Goal: Transaction & Acquisition: Purchase product/service

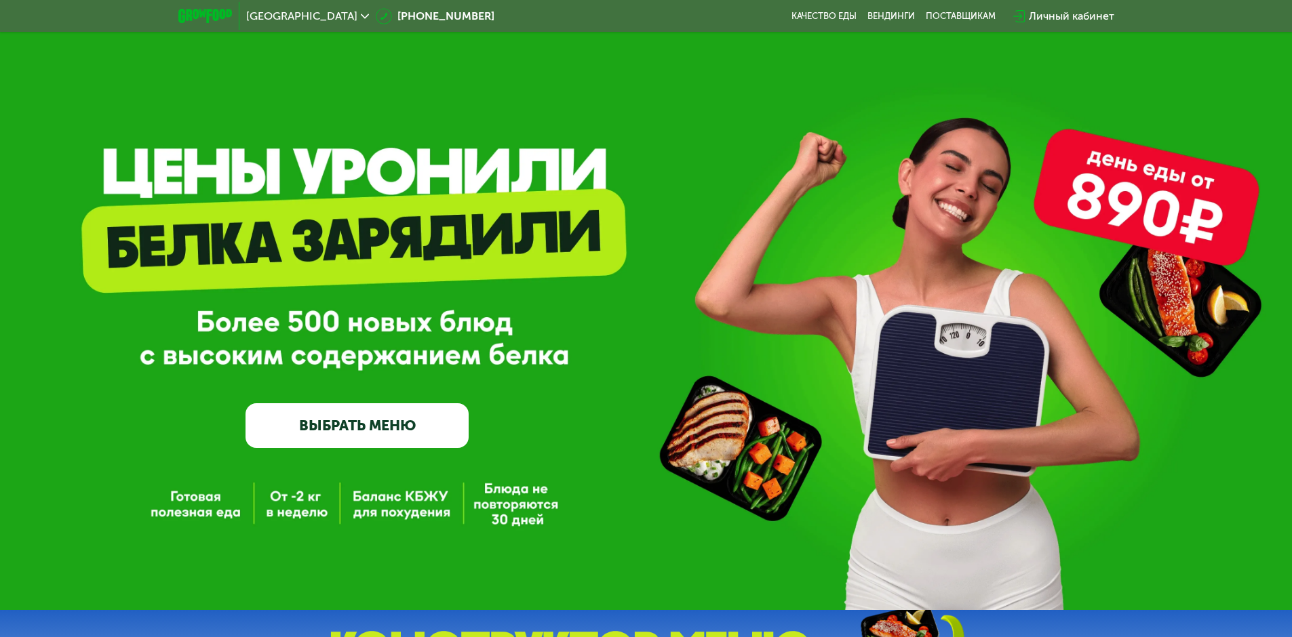
click at [363, 435] on link "ВЫБРАТЬ МЕНЮ" at bounding box center [356, 426] width 223 height 45
click at [368, 423] on link "ВЫБРАТЬ МЕНЮ" at bounding box center [356, 426] width 223 height 45
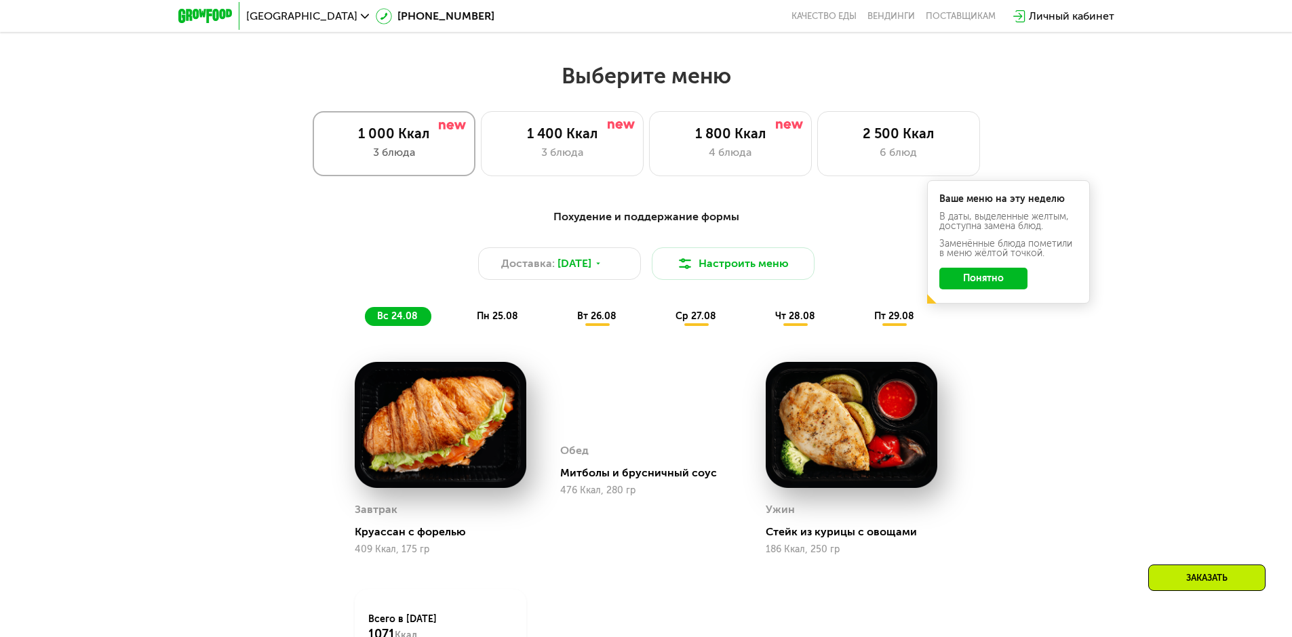
scroll to position [665, 0]
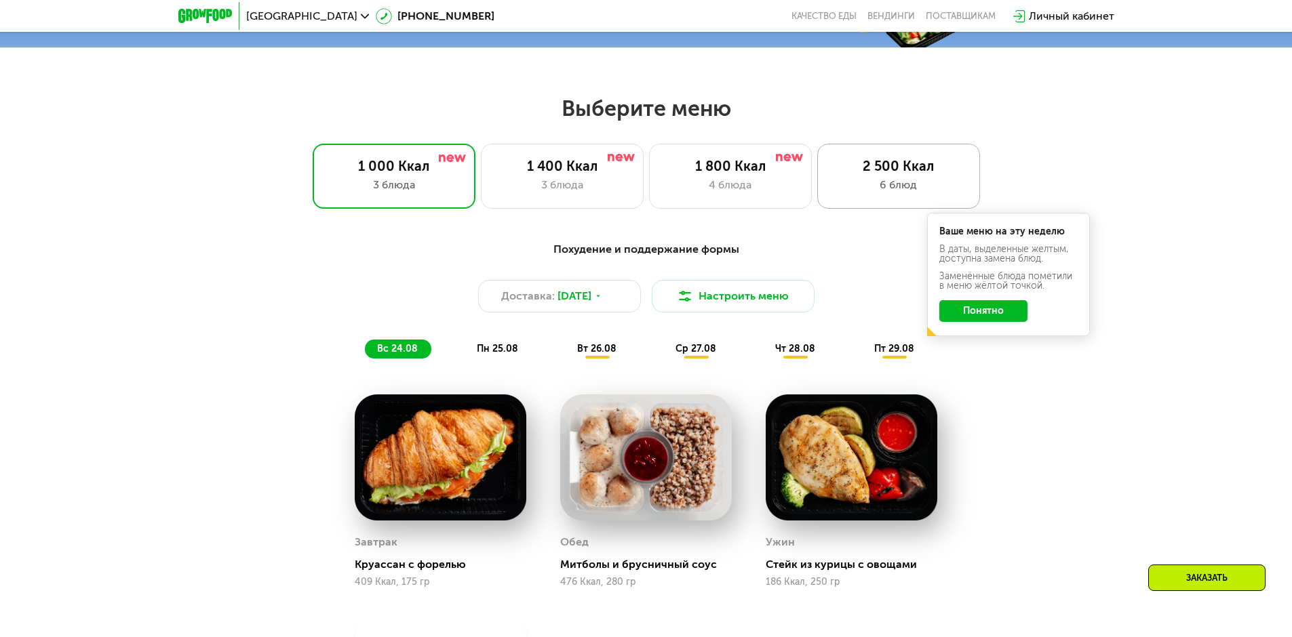
click at [886, 174] on div "2 500 Ккал" at bounding box center [898, 166] width 134 height 16
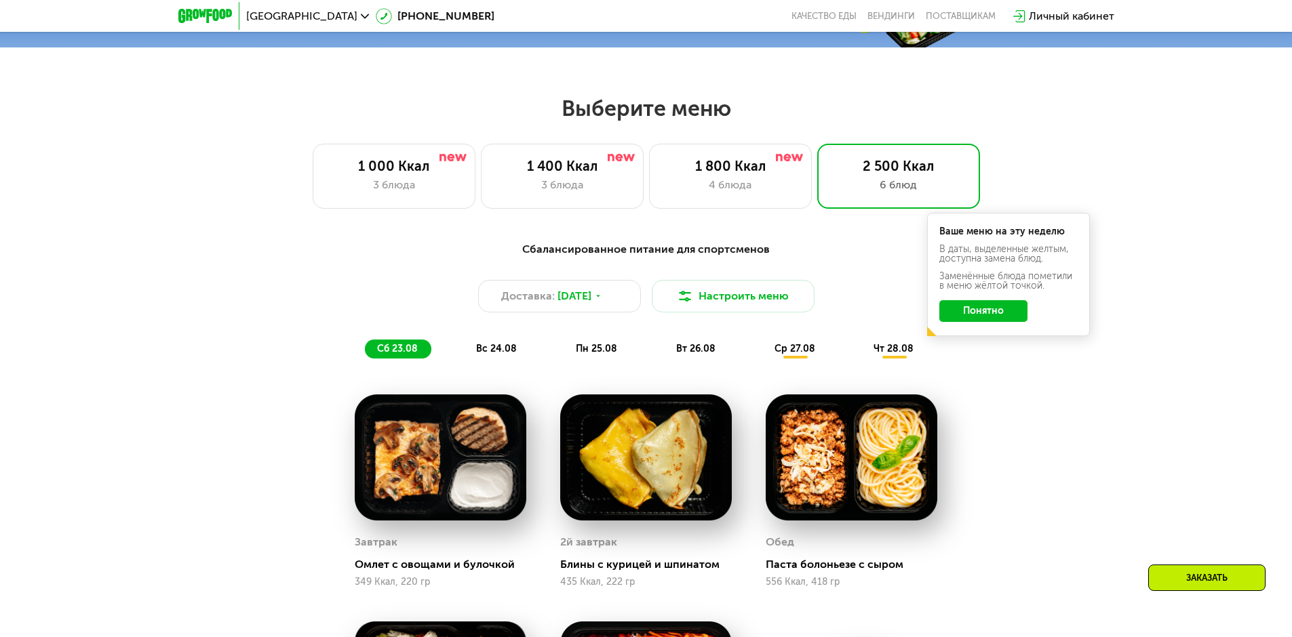
click at [987, 314] on button "Понятно" at bounding box center [983, 311] width 88 height 22
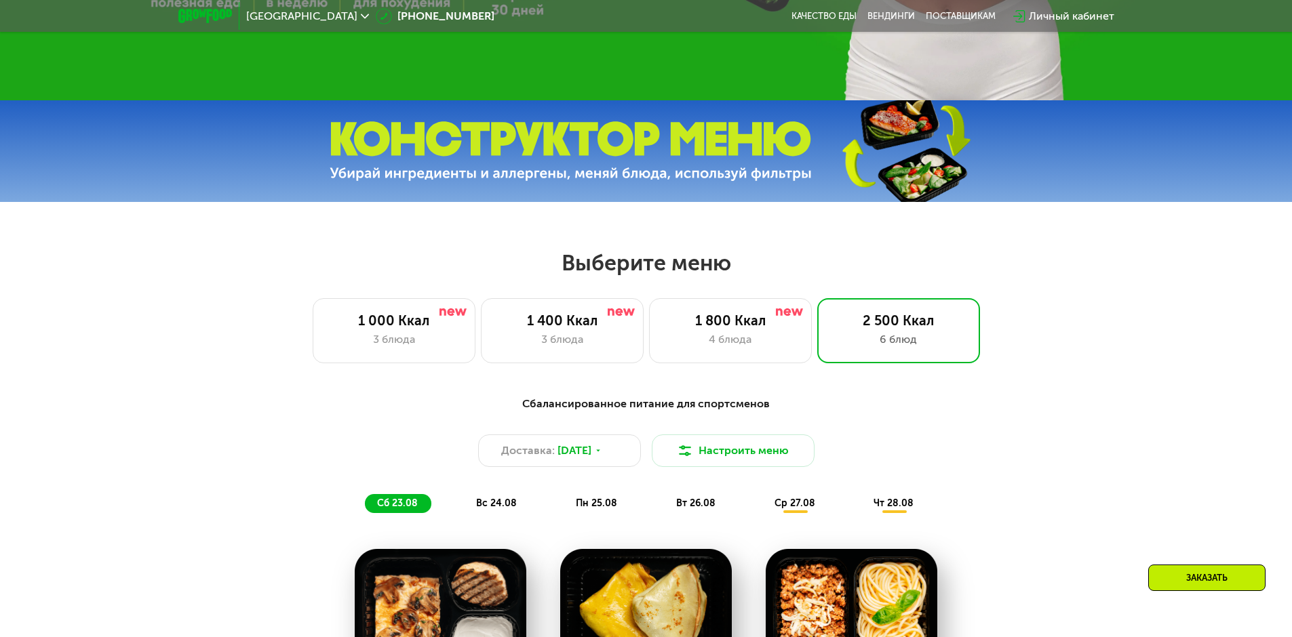
scroll to position [610, 0]
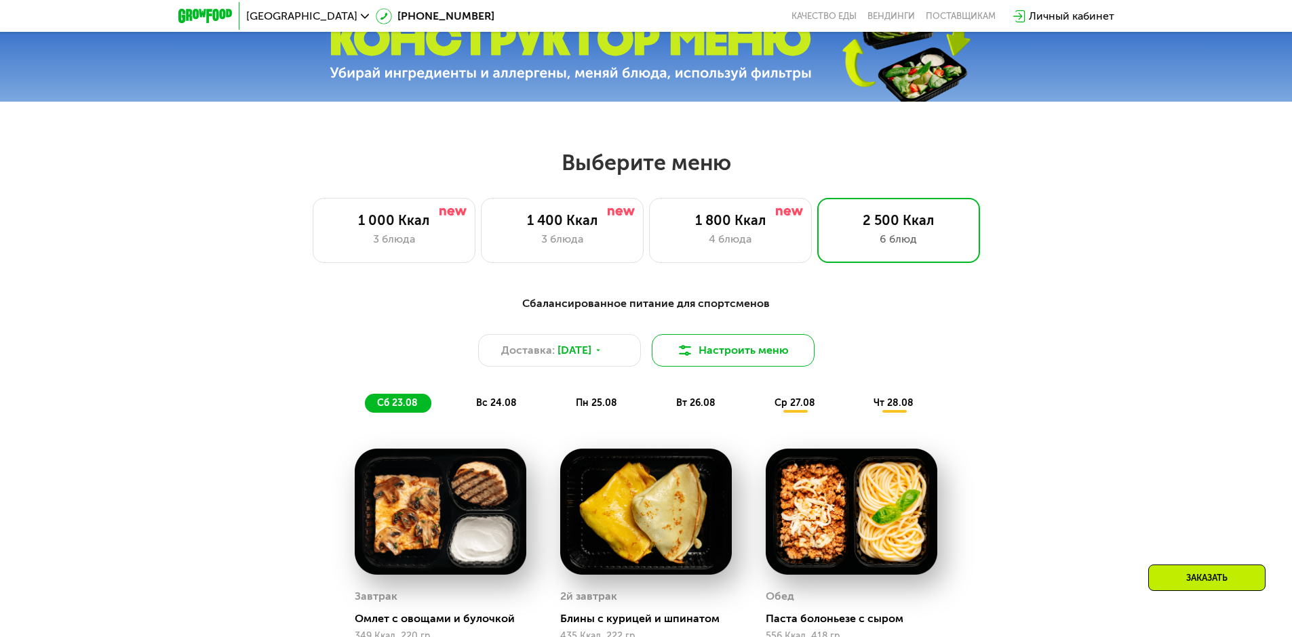
click at [791, 353] on button "Настроить меню" at bounding box center [733, 350] width 163 height 33
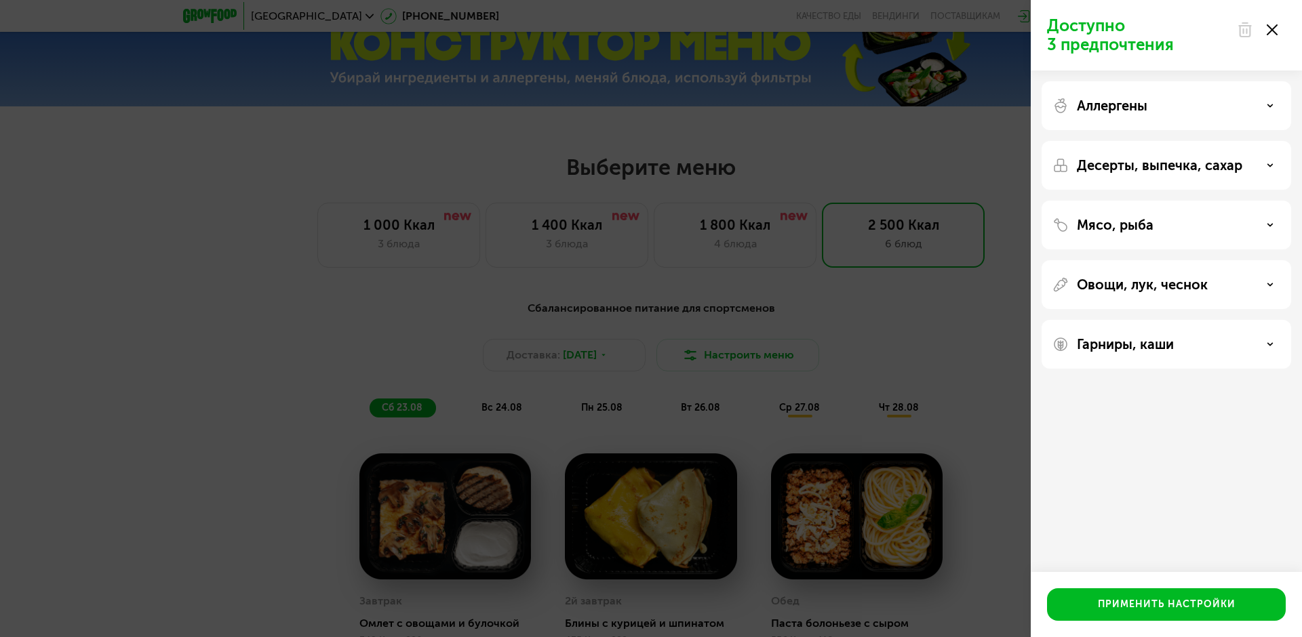
click at [1271, 28] on use at bounding box center [1272, 29] width 11 height 11
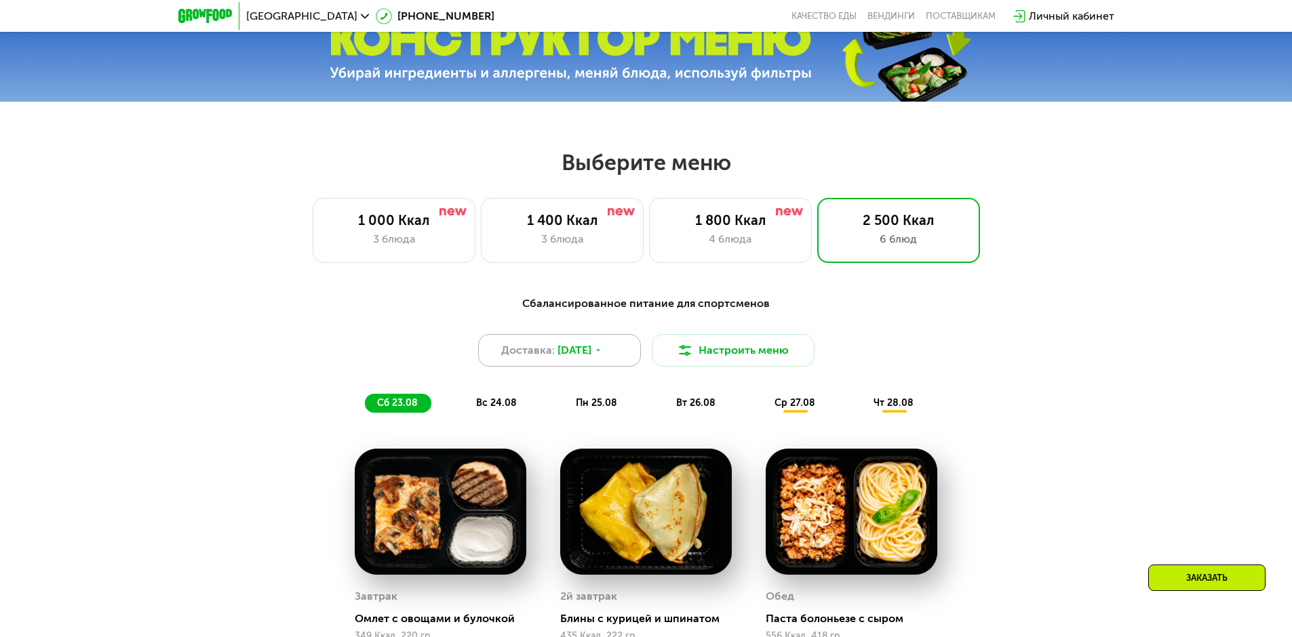
click at [606, 359] on div "Доставка: 23 авг, сб" at bounding box center [559, 350] width 163 height 33
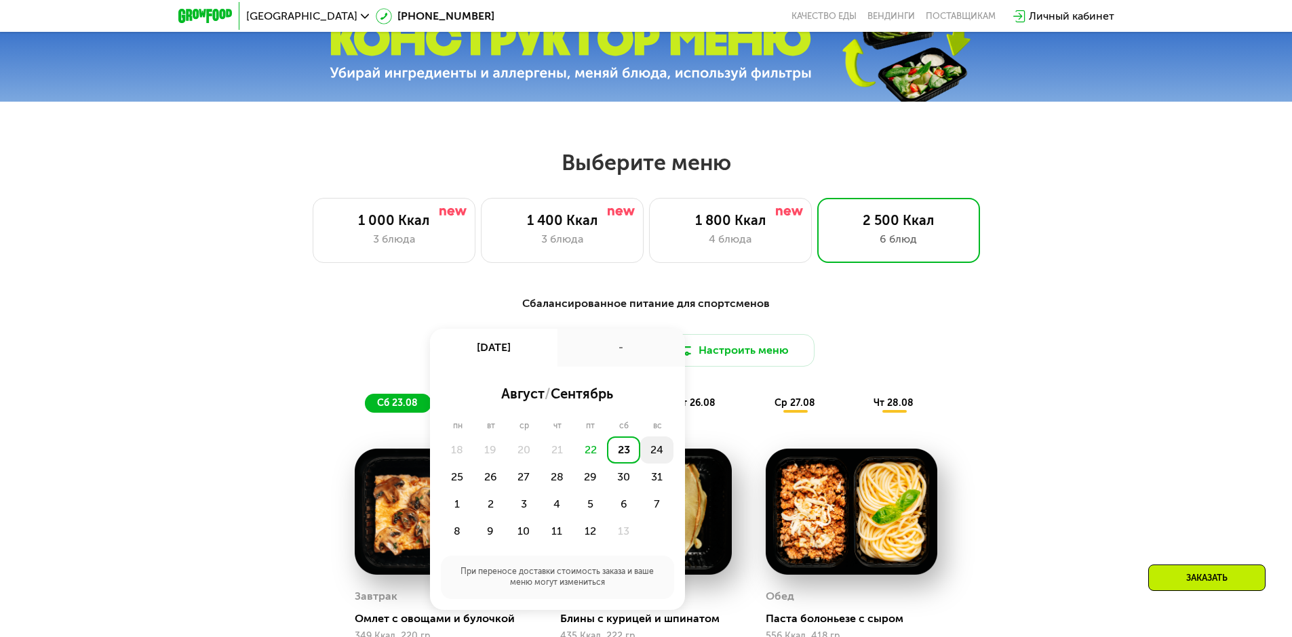
click at [474, 464] on div "24" at bounding box center [457, 477] width 33 height 27
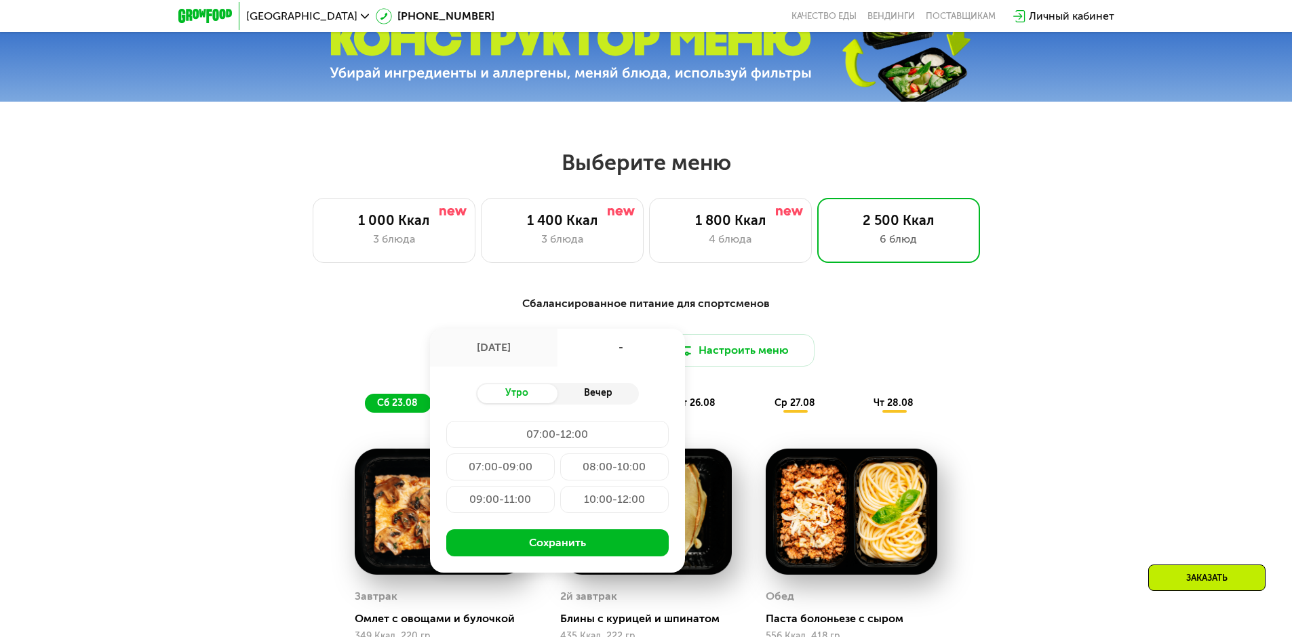
click at [602, 398] on div "Вечер" at bounding box center [597, 394] width 81 height 19
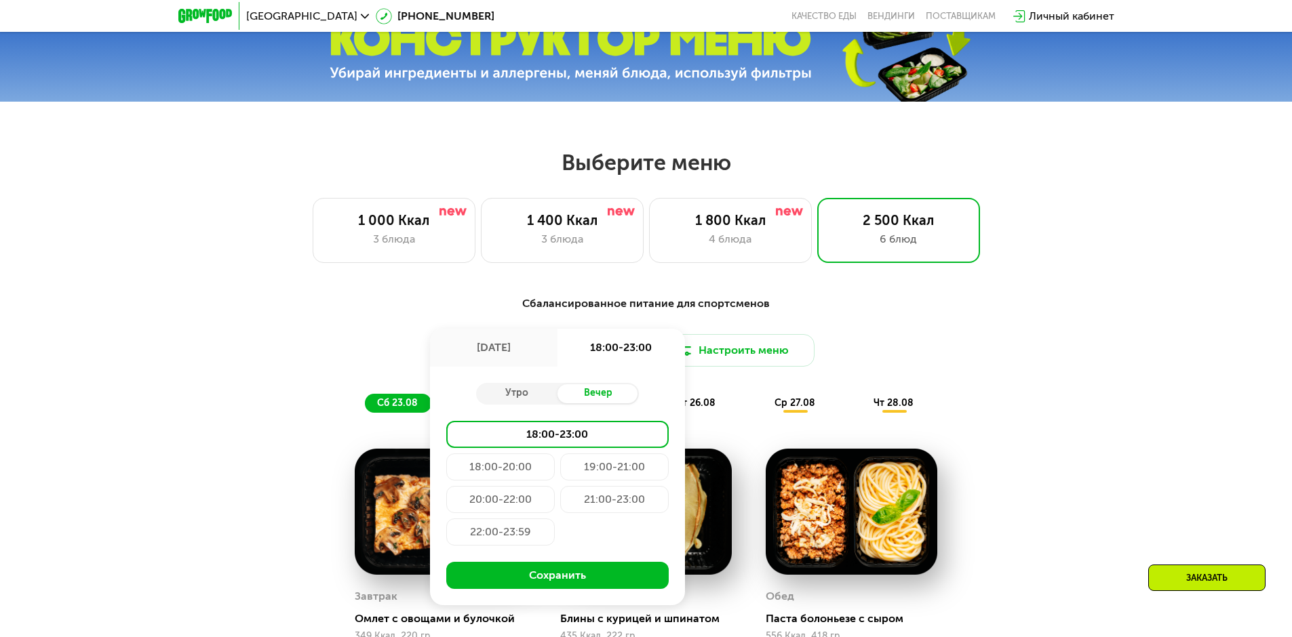
click at [912, 357] on div "Доставка: 24 авг, вс 24 авг, вс 18:00-23:00 Утро Вечер 18:00-23:00 18:00-20:00 …" at bounding box center [646, 350] width 803 height 33
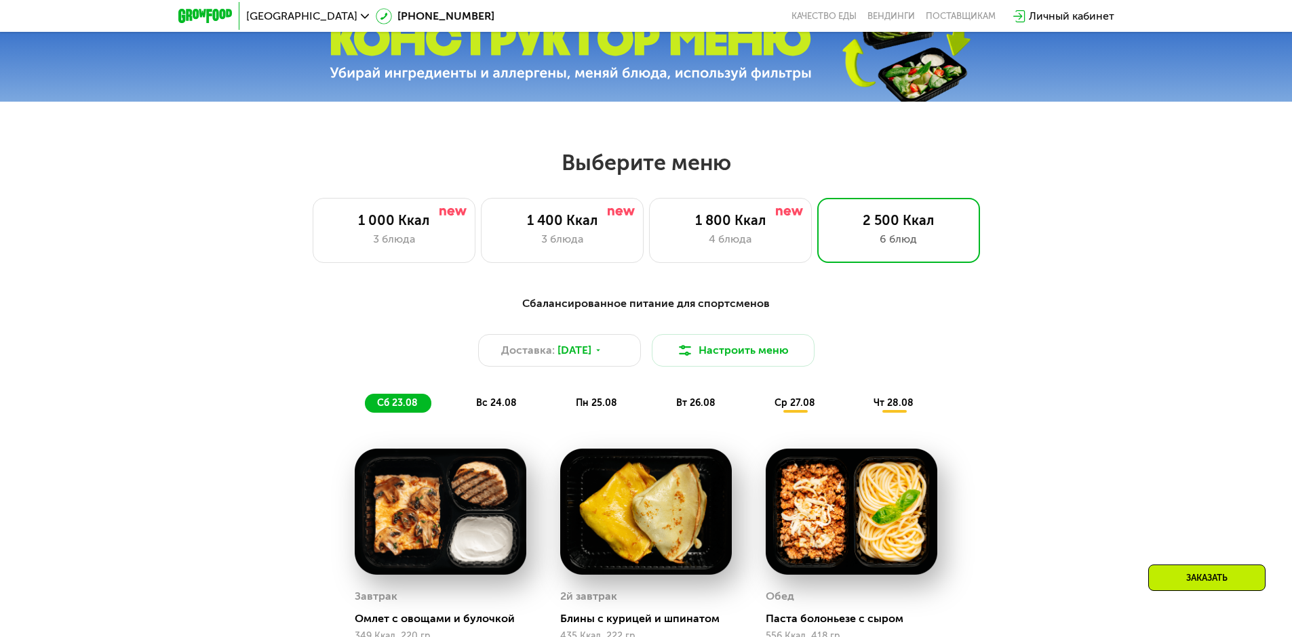
click at [1208, 578] on div "Заказать" at bounding box center [1206, 578] width 117 height 26
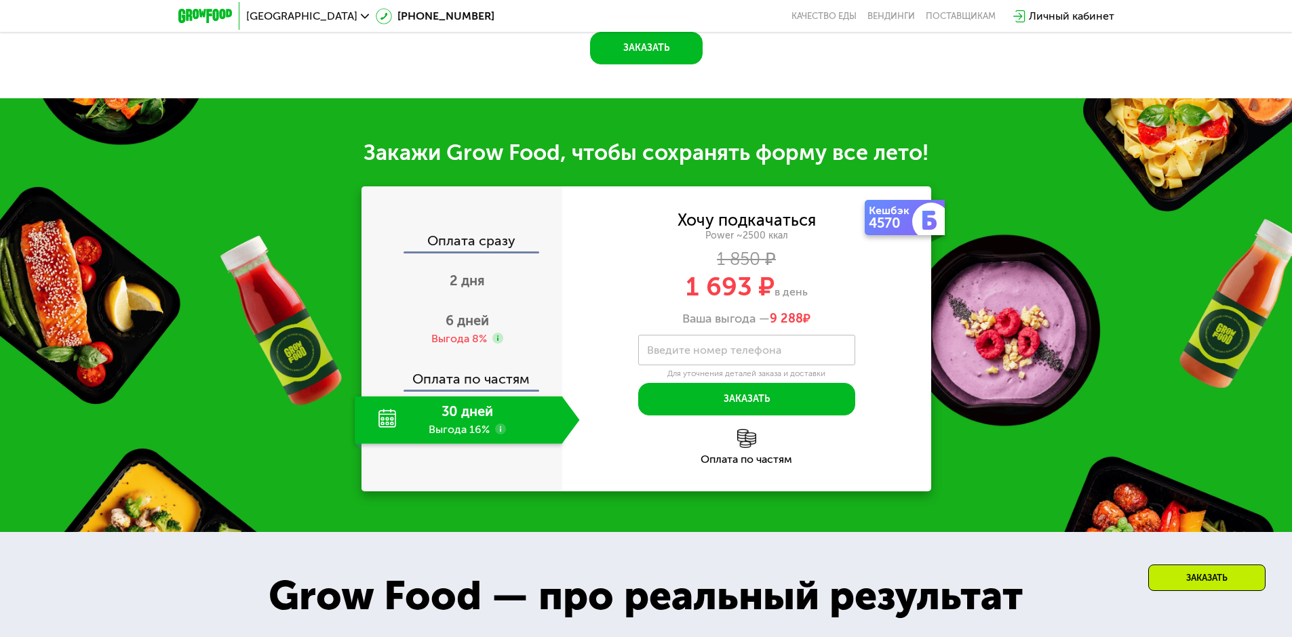
scroll to position [1592, 0]
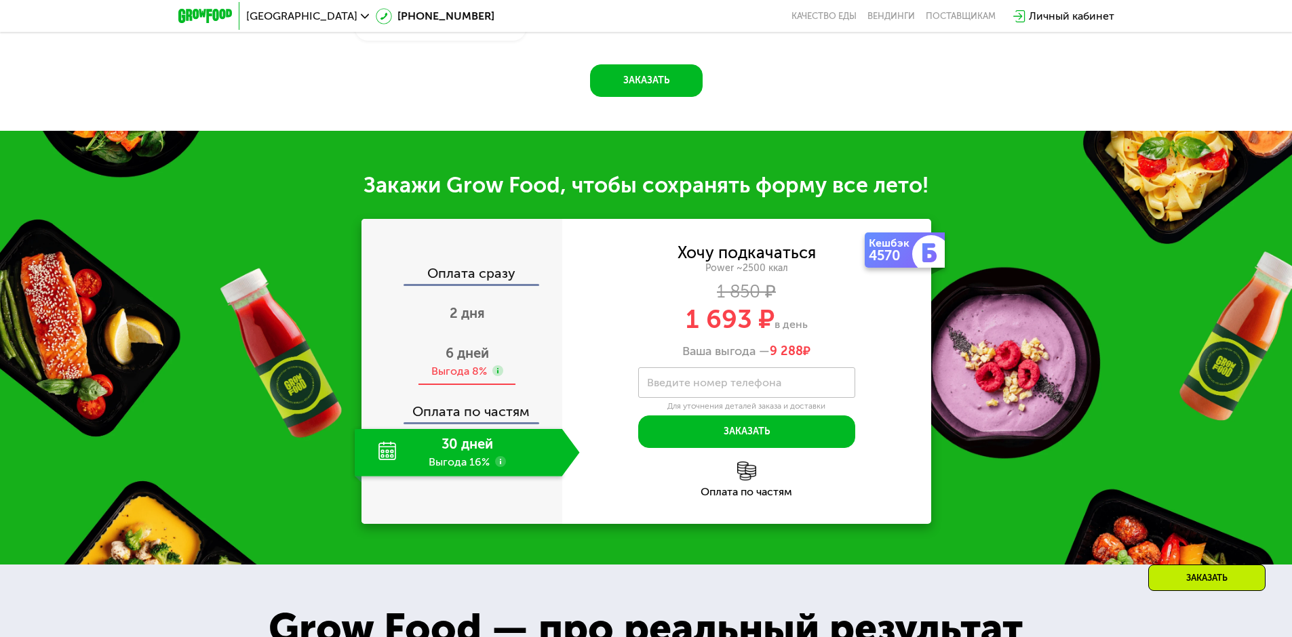
click at [467, 361] on span "6 дней" at bounding box center [467, 353] width 43 height 16
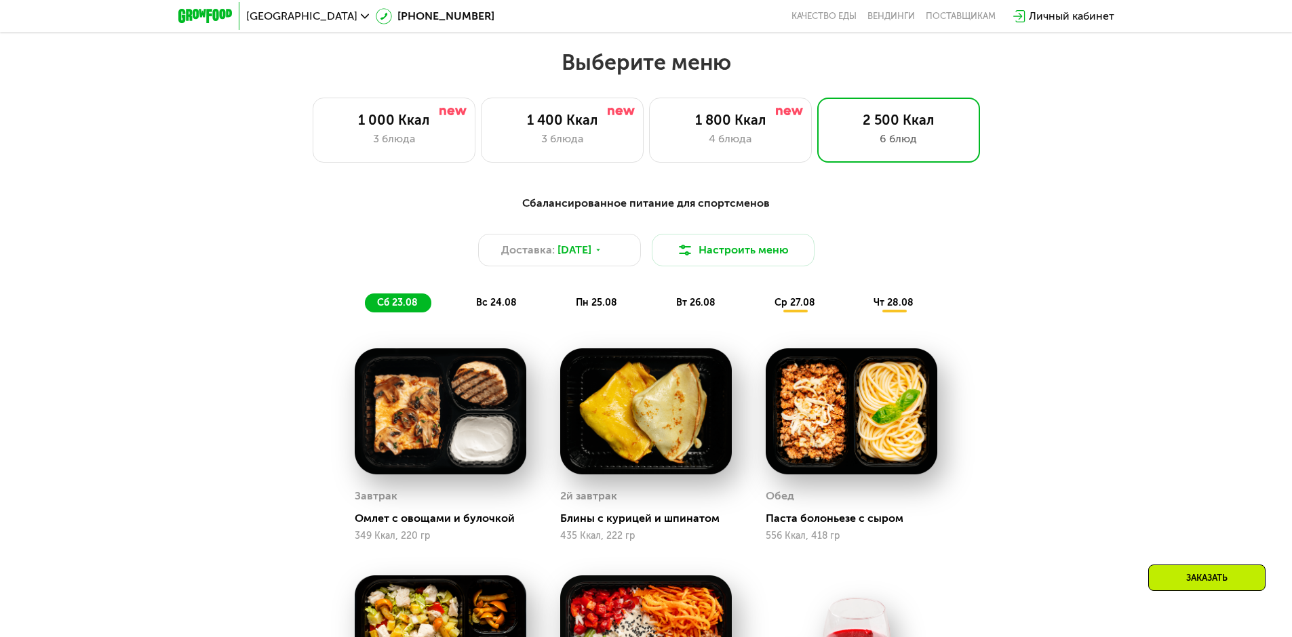
scroll to position [710, 0]
click at [501, 309] on span "вс 24.08" at bounding box center [496, 304] width 41 height 12
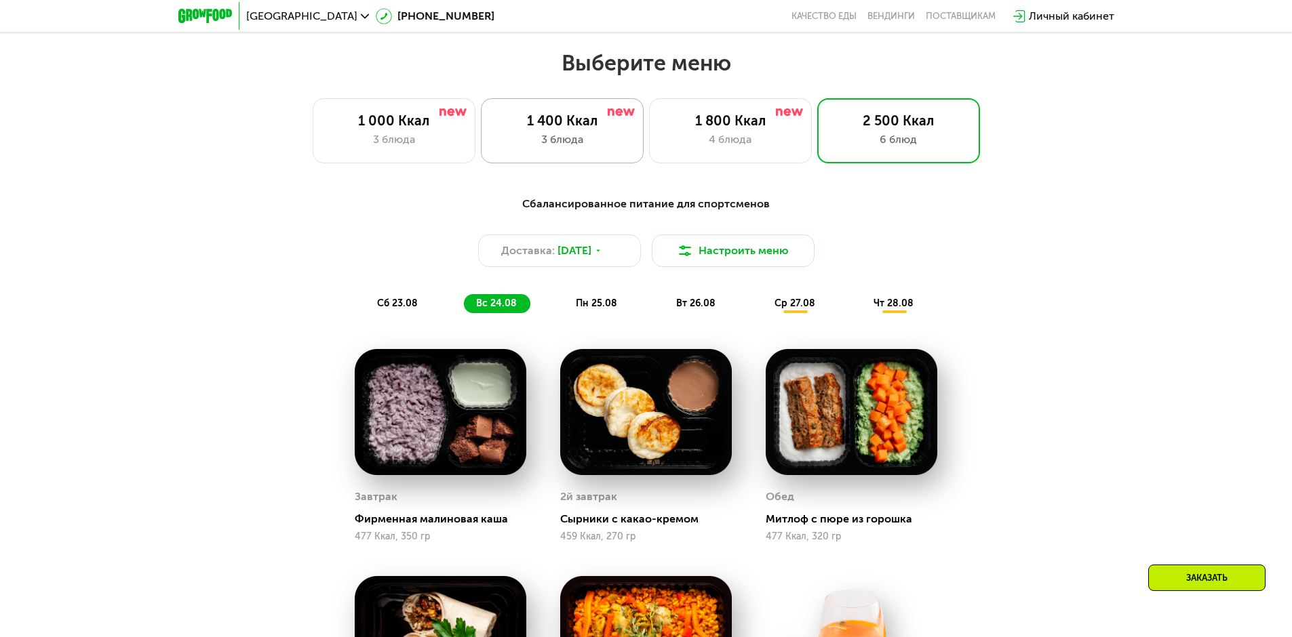
click at [575, 148] on div "3 блюда" at bounding box center [562, 140] width 134 height 16
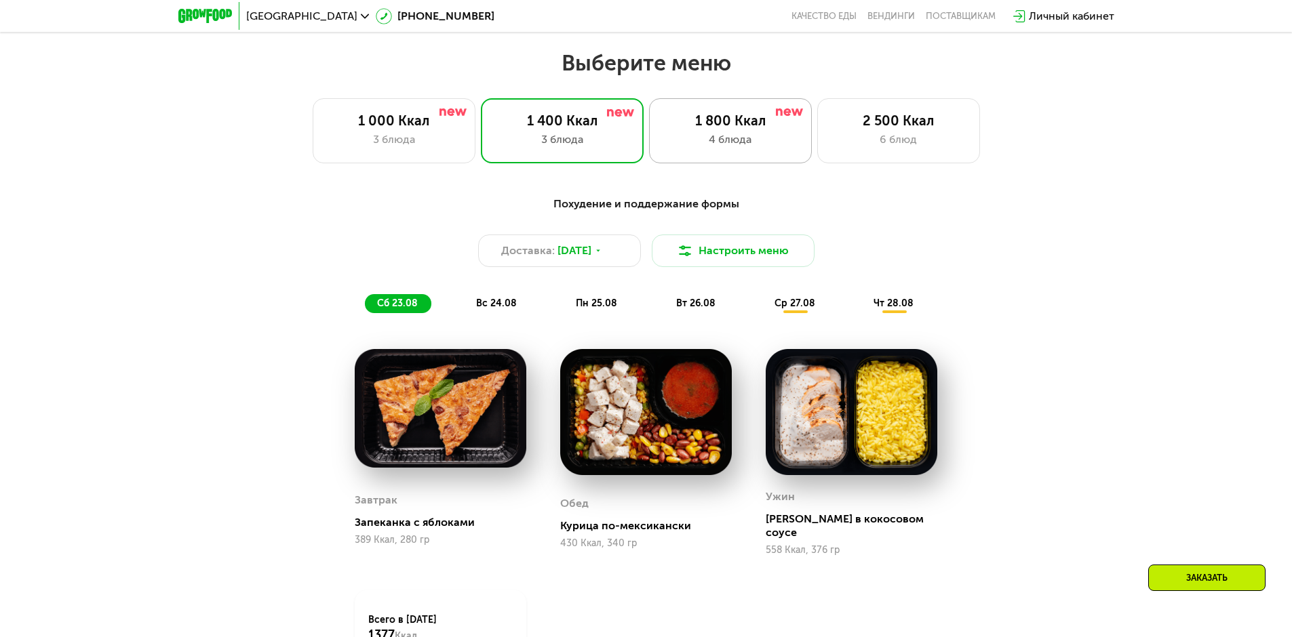
click at [766, 147] on div "4 блюда" at bounding box center [730, 140] width 134 height 16
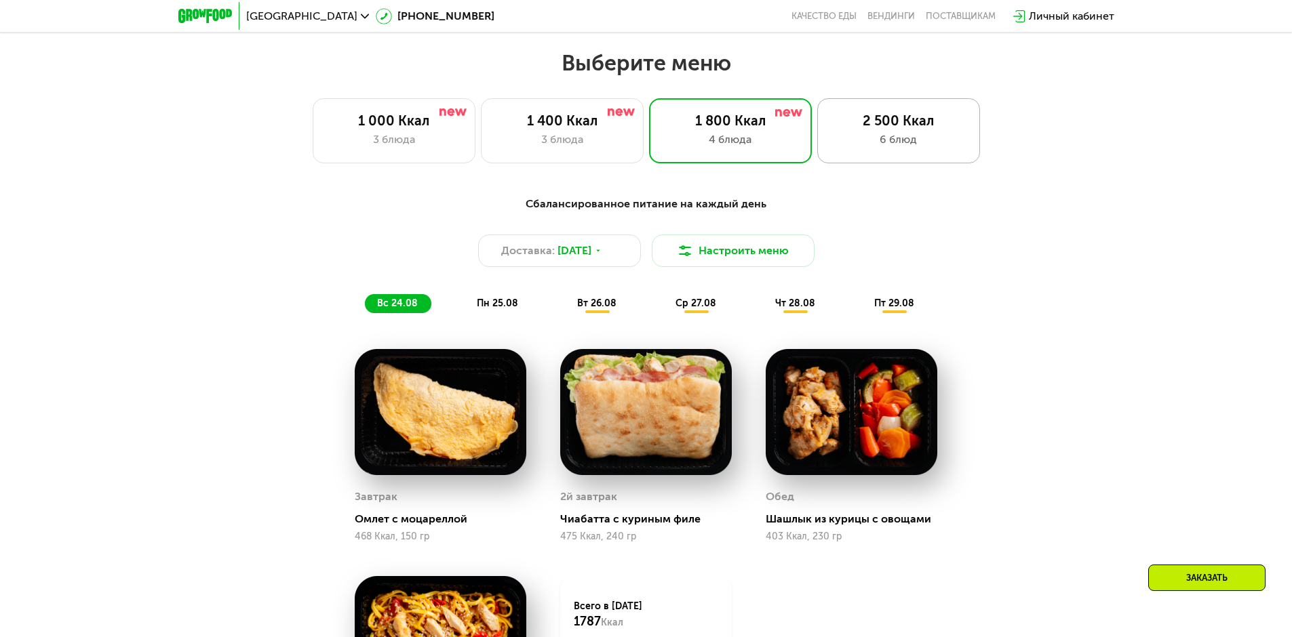
click at [895, 143] on div "6 блюд" at bounding box center [898, 140] width 134 height 16
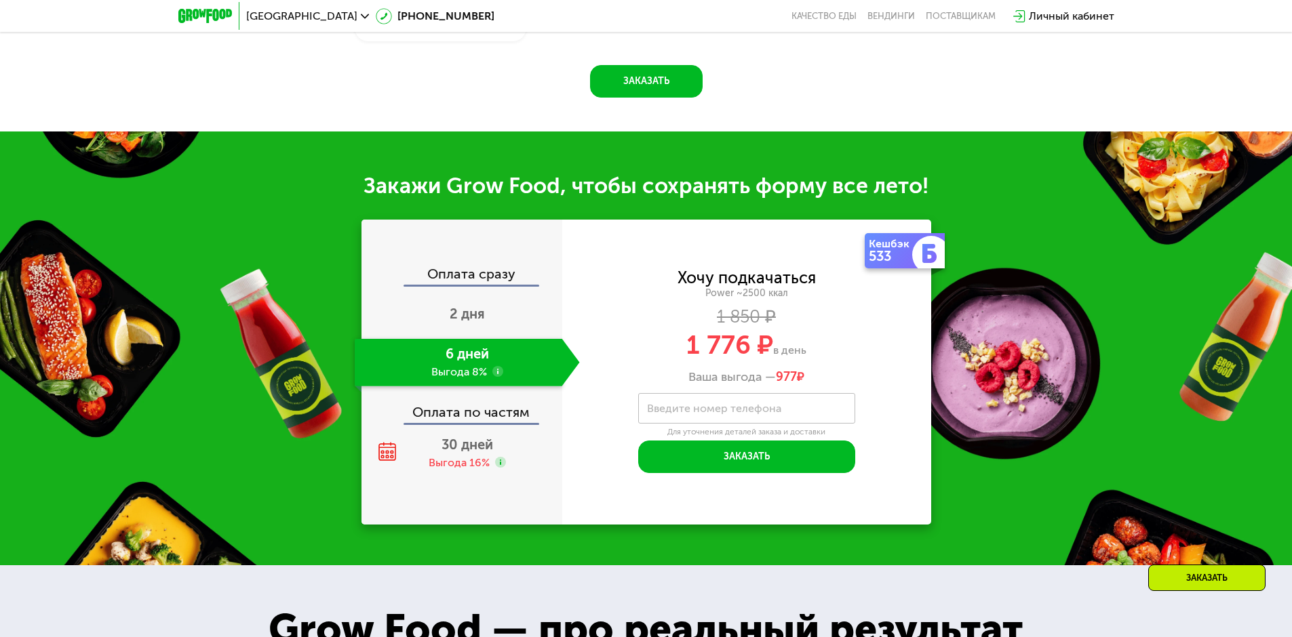
scroll to position [1592, 0]
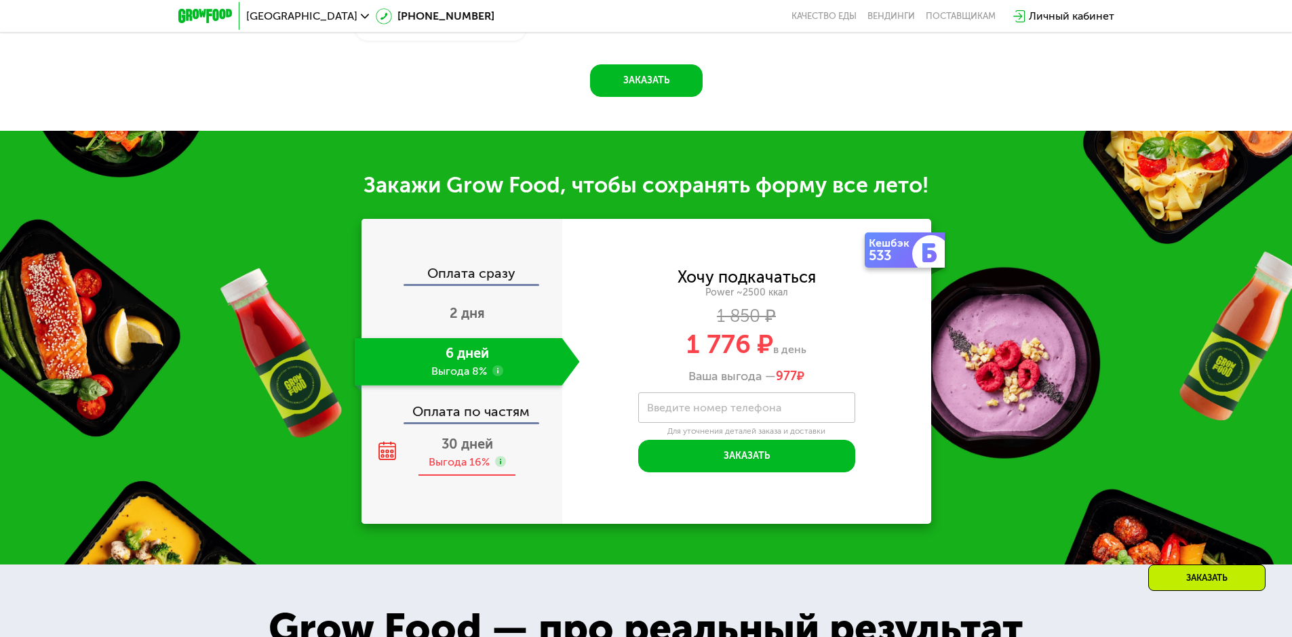
click at [467, 449] on span "30 дней" at bounding box center [467, 444] width 52 height 16
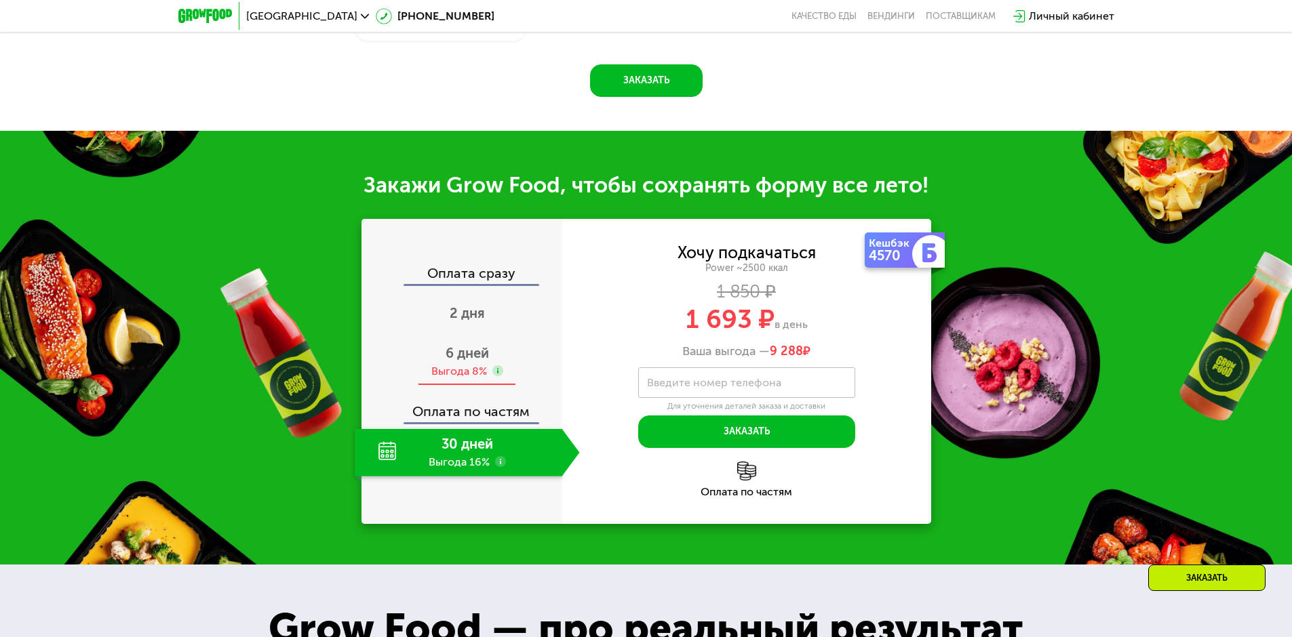
click at [475, 359] on span "6 дней" at bounding box center [467, 353] width 43 height 16
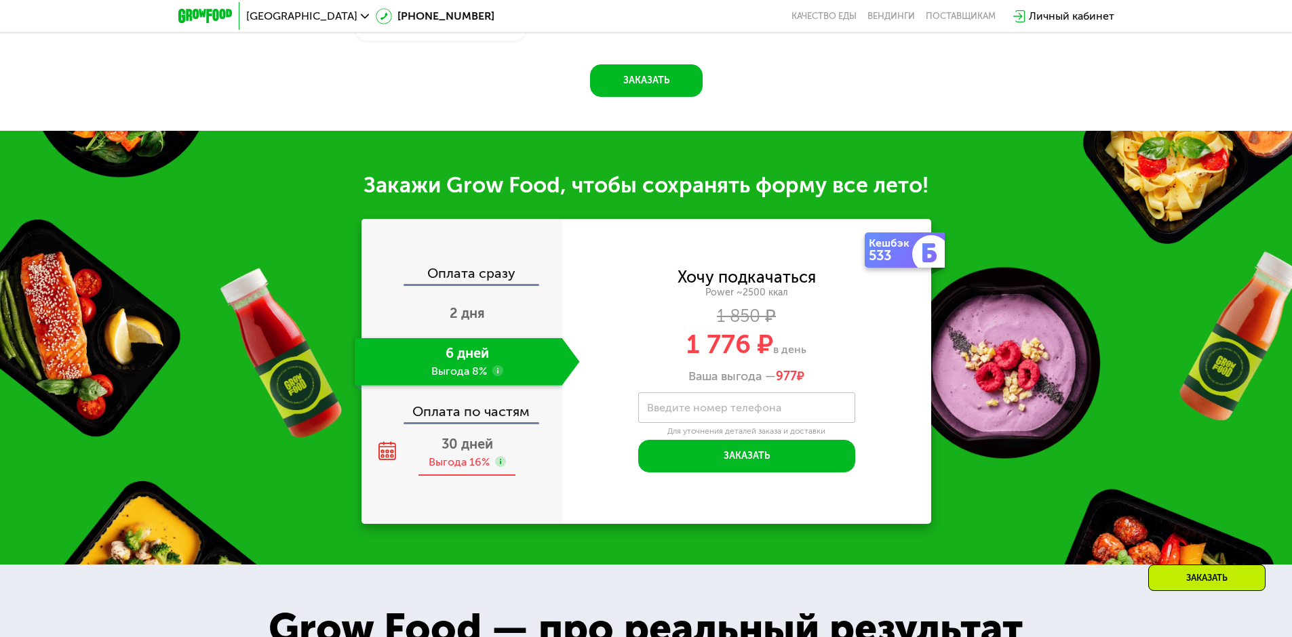
click at [484, 458] on div "30 дней Выгода 16%" at bounding box center [467, 452] width 225 height 47
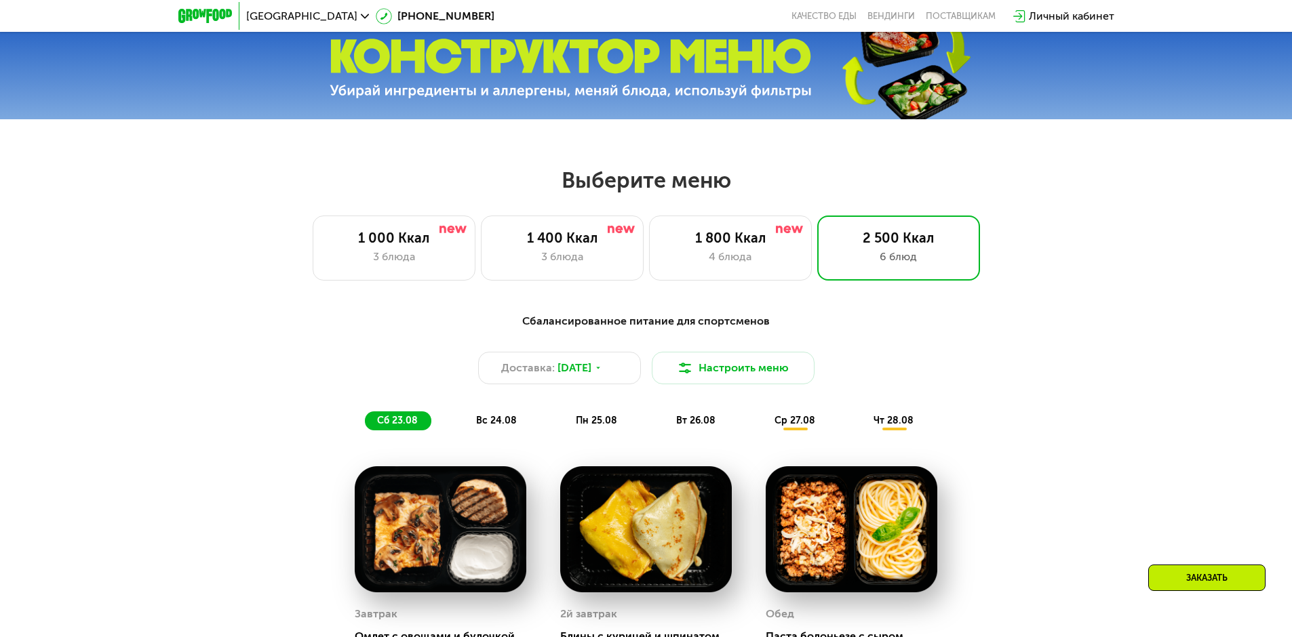
scroll to position [574, 0]
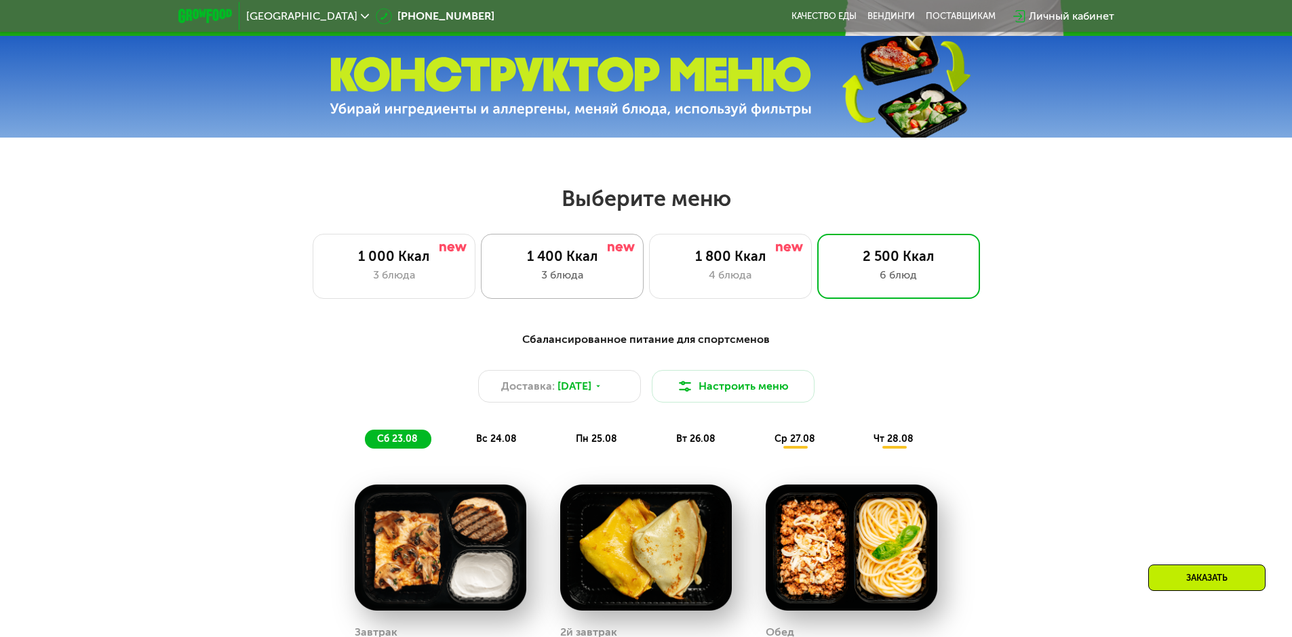
click at [649, 289] on div "1 400 Ккал 3 блюда" at bounding box center [730, 266] width 163 height 65
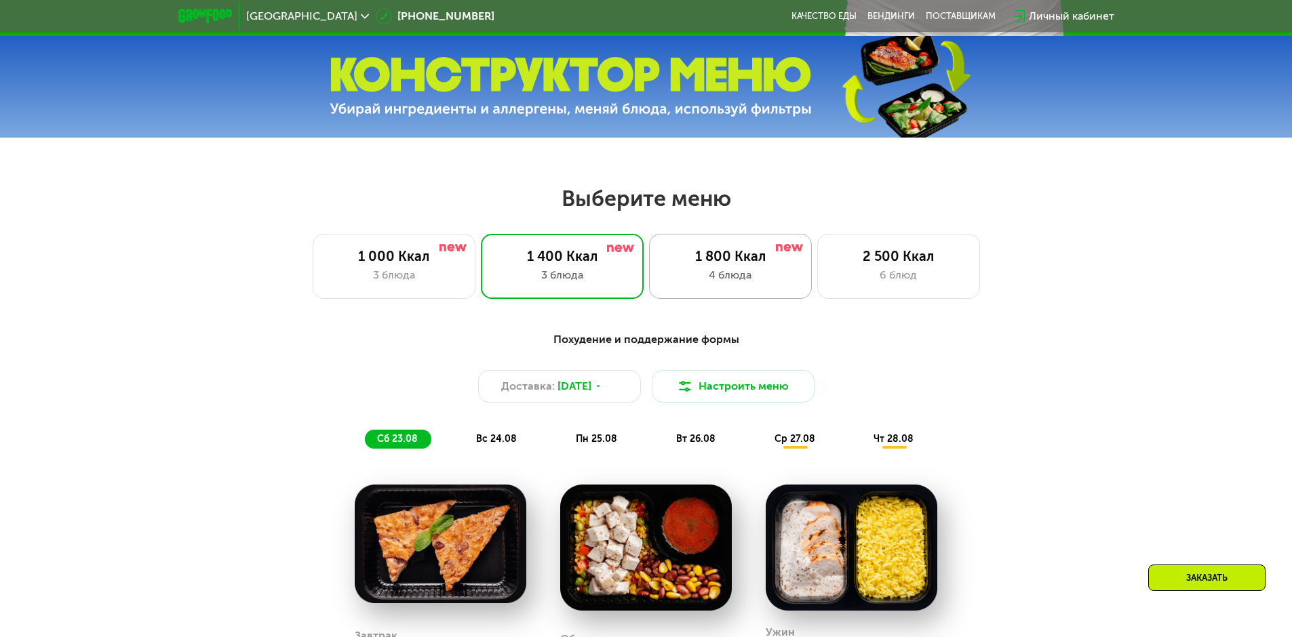
click at [817, 269] on div "1 800 Ккал 4 блюда" at bounding box center [898, 266] width 163 height 65
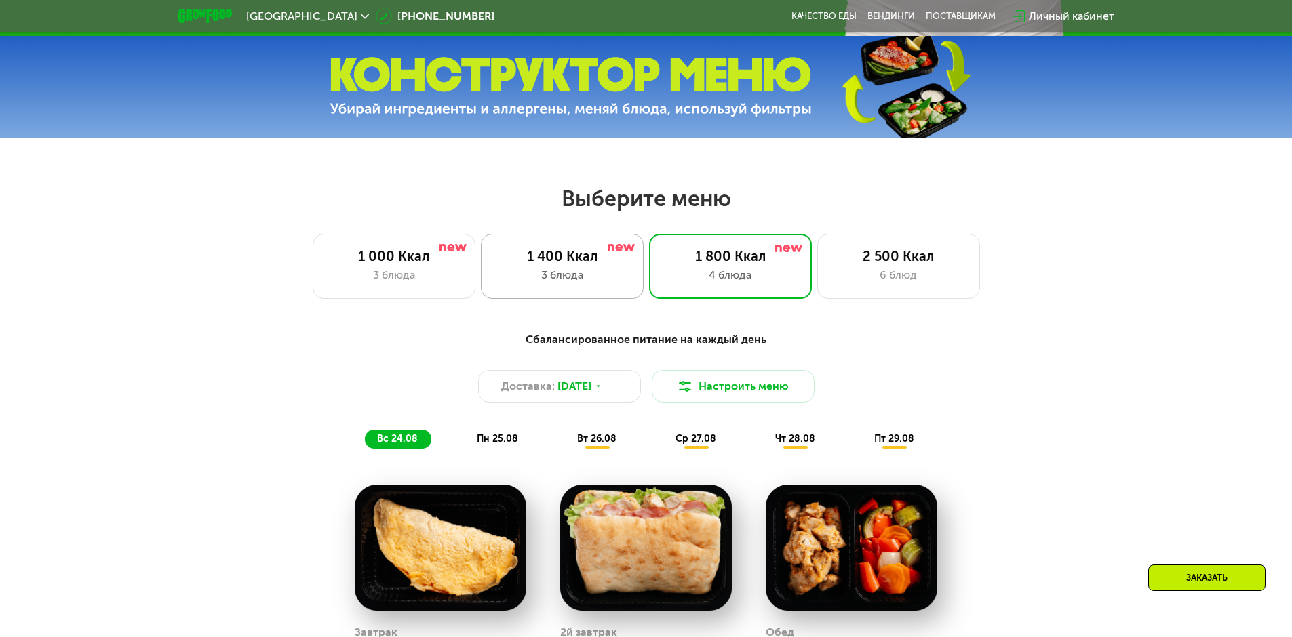
click at [572, 271] on div "3 блюда" at bounding box center [562, 275] width 134 height 16
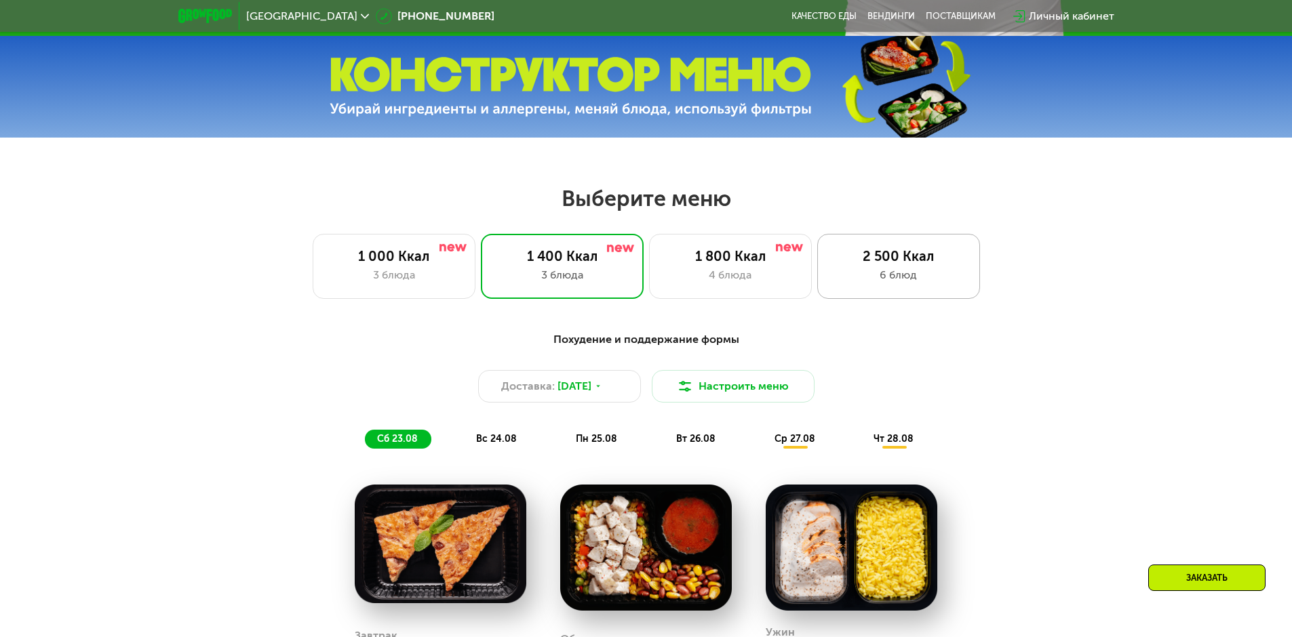
click at [922, 280] on div "6 блюд" at bounding box center [898, 275] width 134 height 16
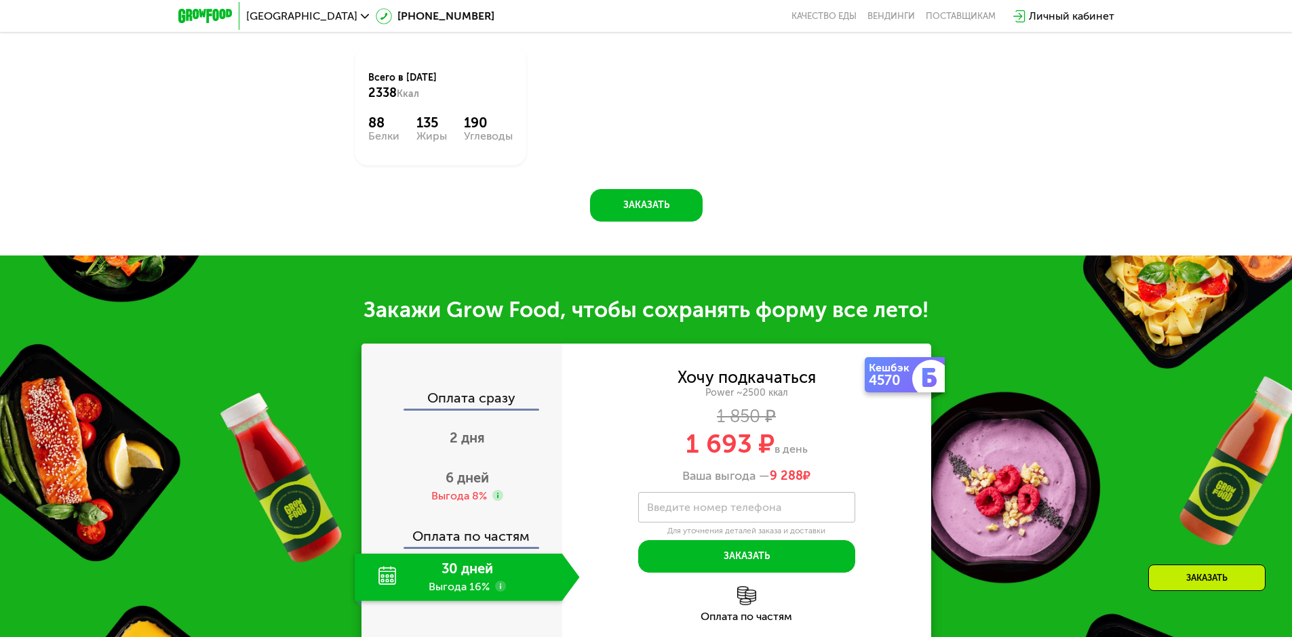
scroll to position [1659, 0]
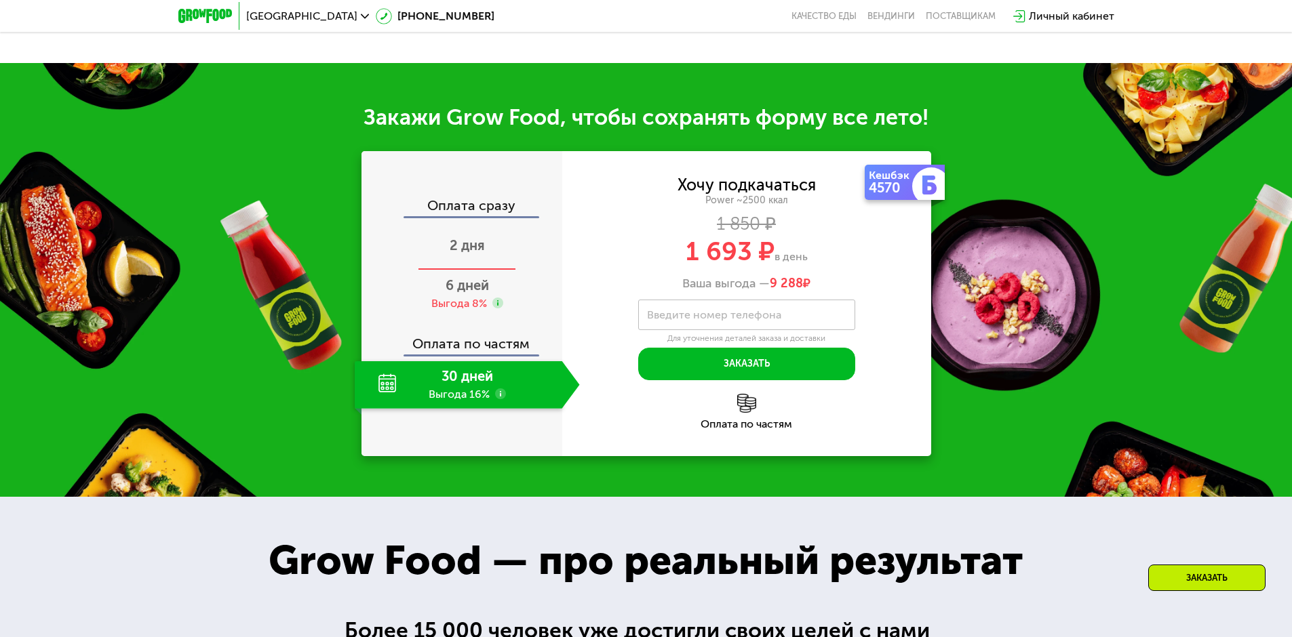
click at [483, 254] on span "2 дня" at bounding box center [467, 245] width 35 height 16
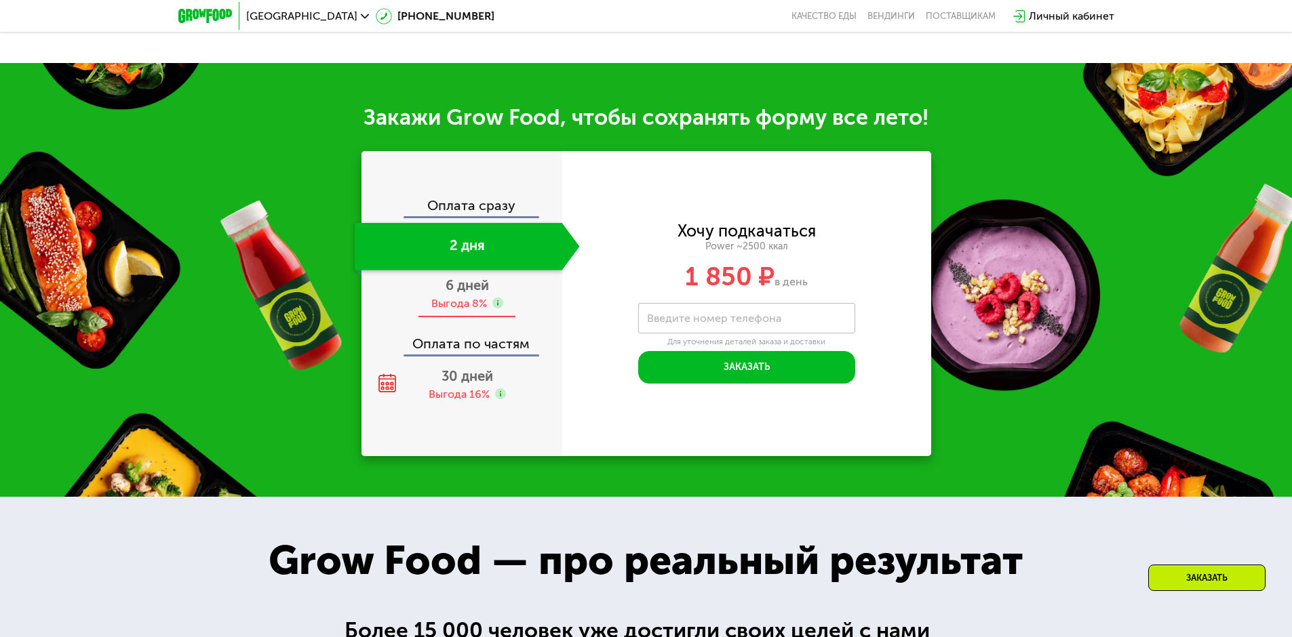
click at [487, 298] on div "6 дней Выгода 8%" at bounding box center [467, 294] width 225 height 47
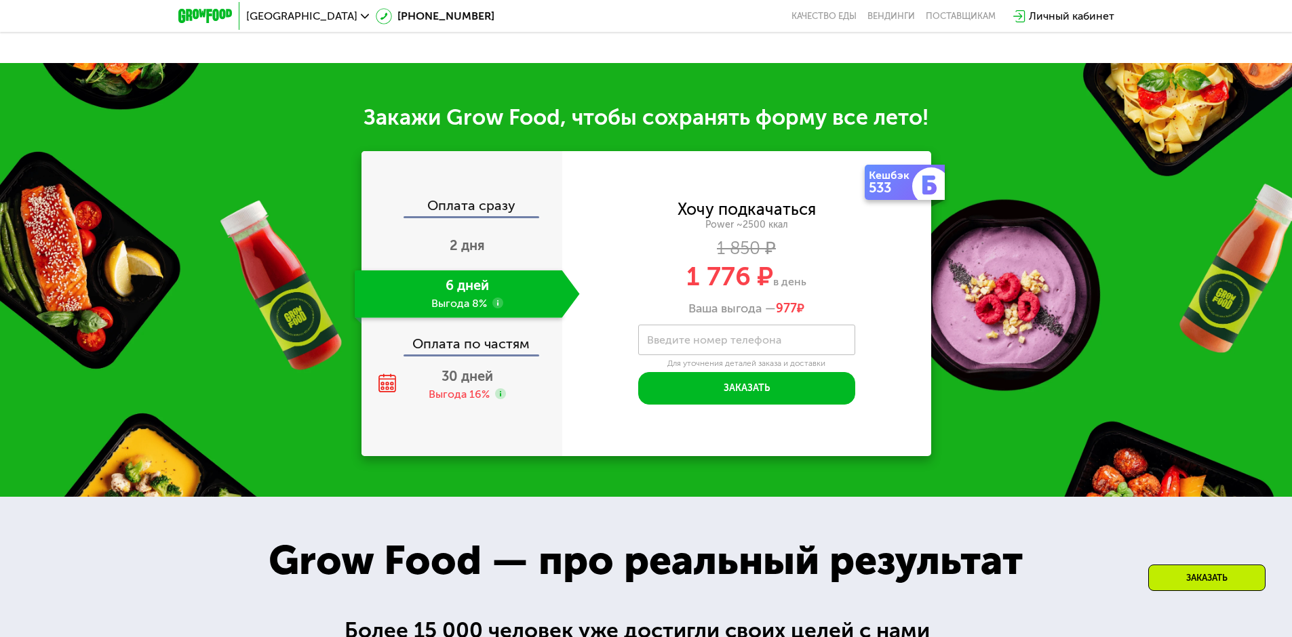
click at [496, 308] on use at bounding box center [497, 303] width 11 height 11
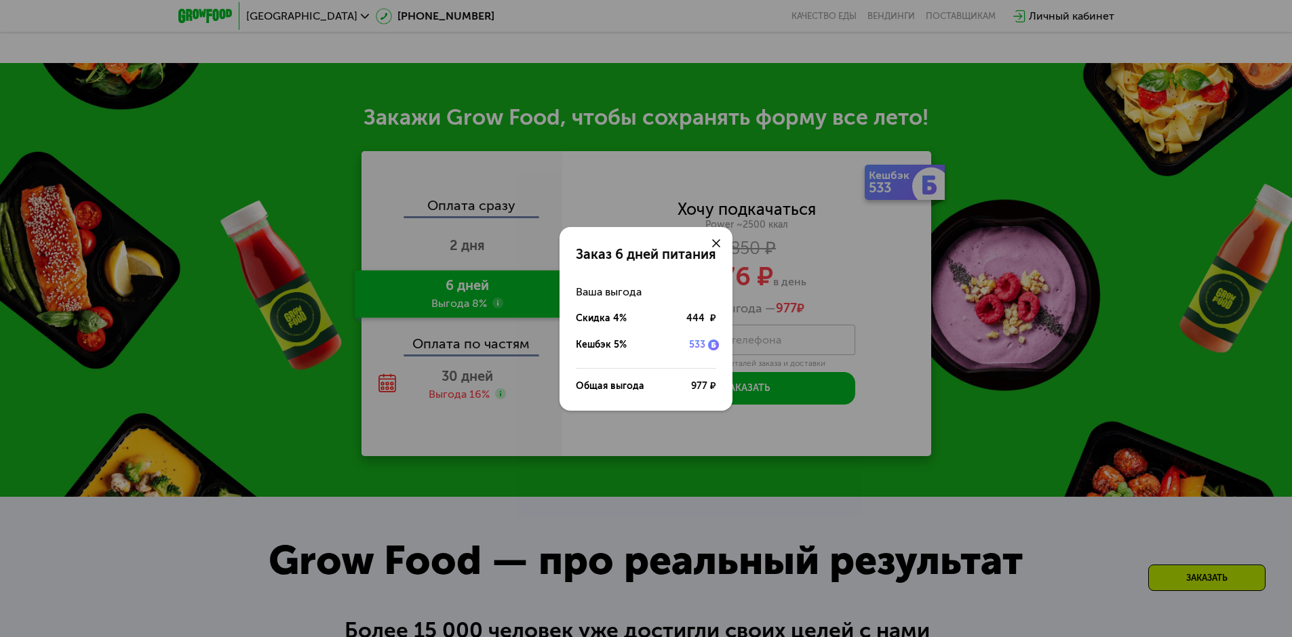
click at [716, 246] on icon at bounding box center [716, 243] width 8 height 8
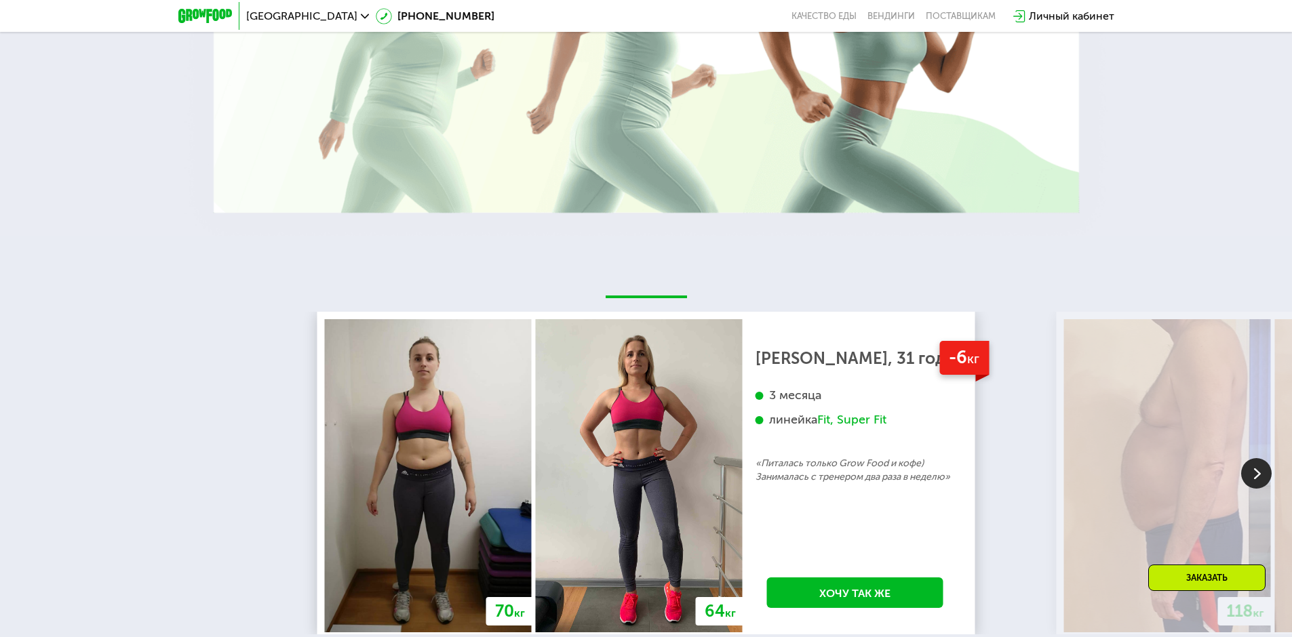
scroll to position [2812, 0]
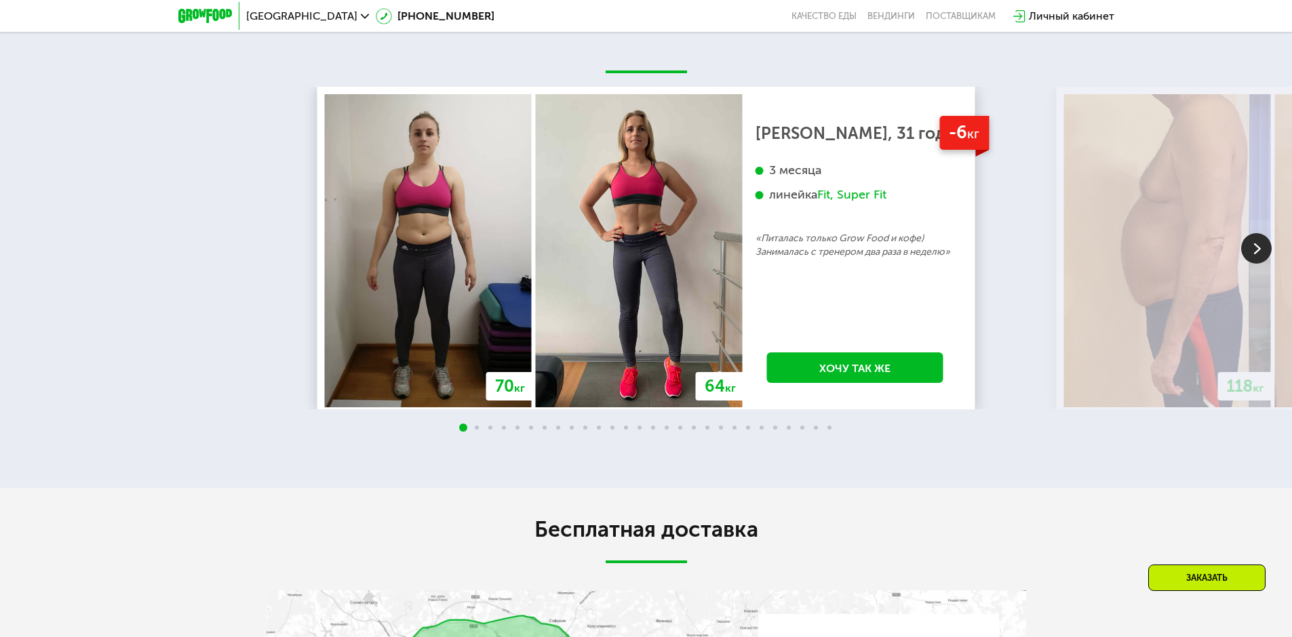
click at [1251, 250] on img at bounding box center [1256, 248] width 31 height 31
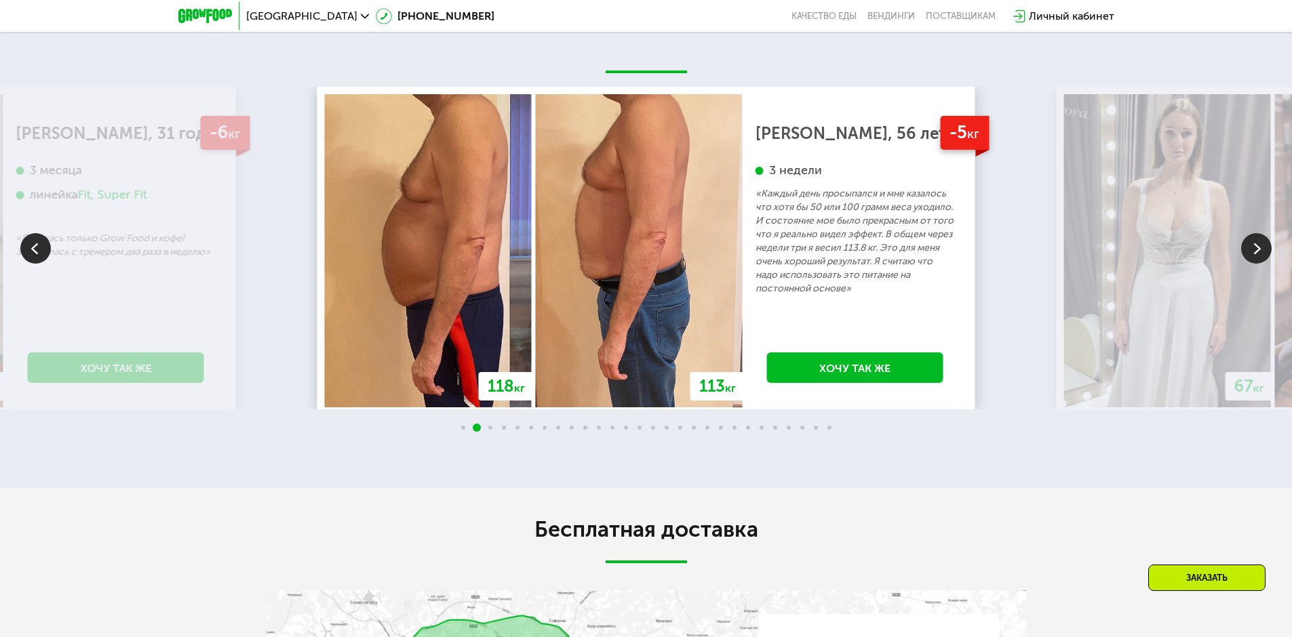
click at [1251, 250] on img at bounding box center [1256, 248] width 31 height 31
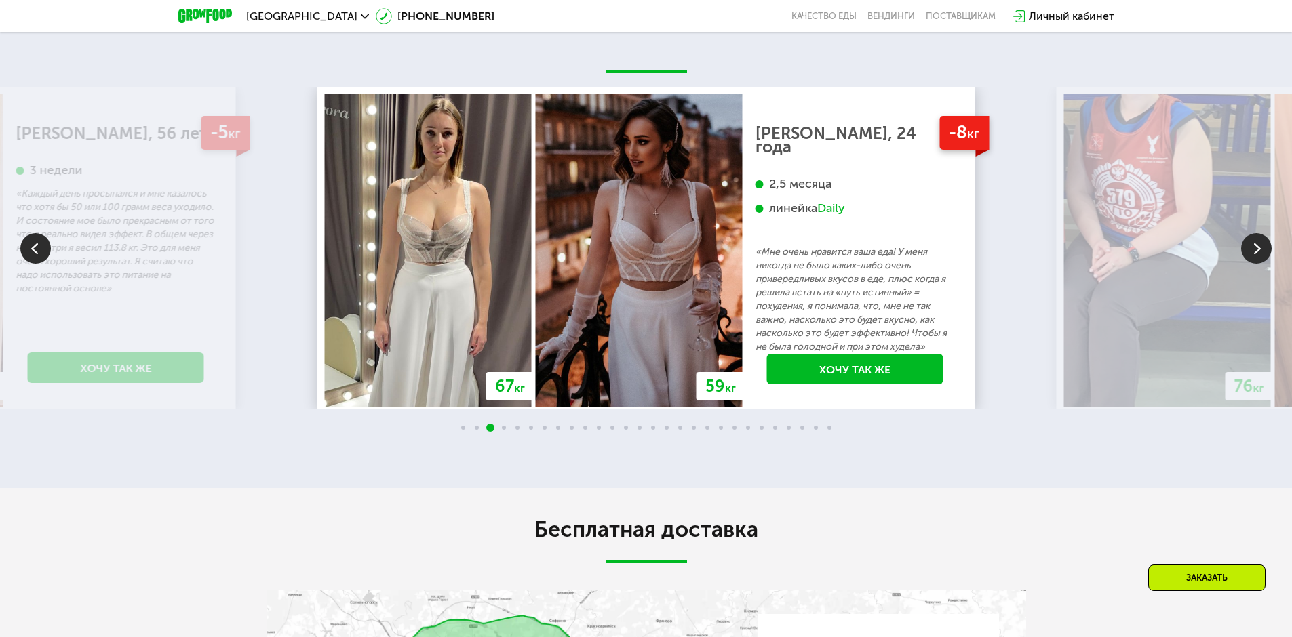
click at [1251, 250] on img at bounding box center [1256, 248] width 31 height 31
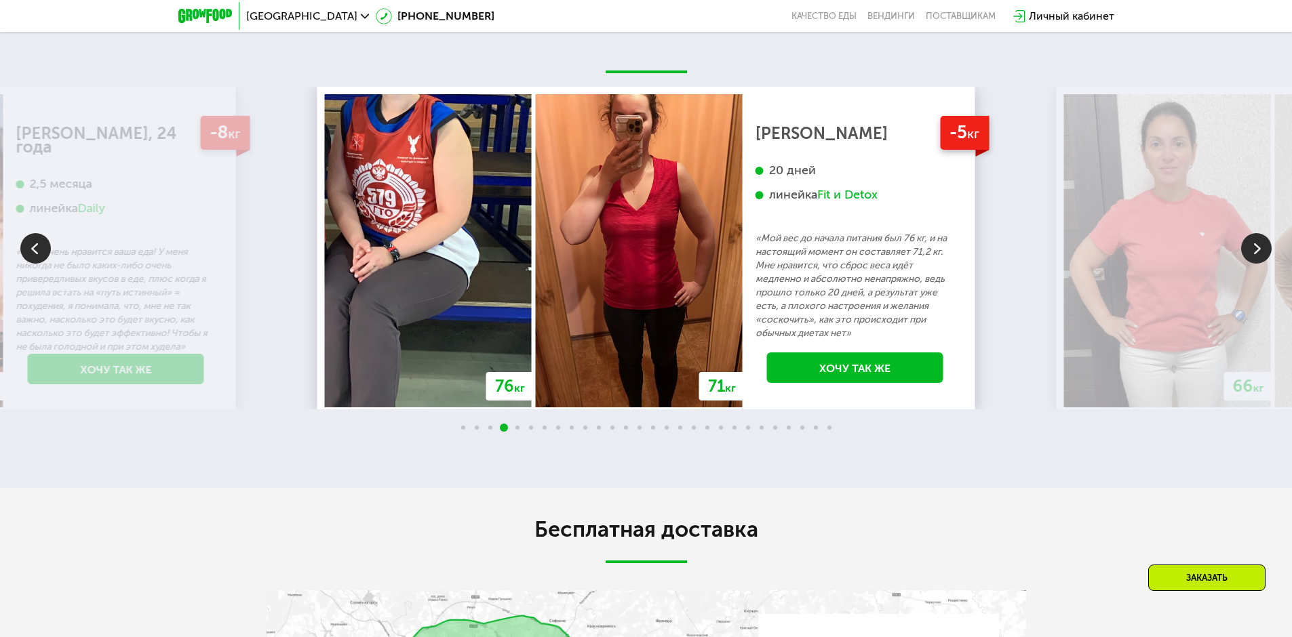
click at [1251, 250] on img at bounding box center [1256, 248] width 31 height 31
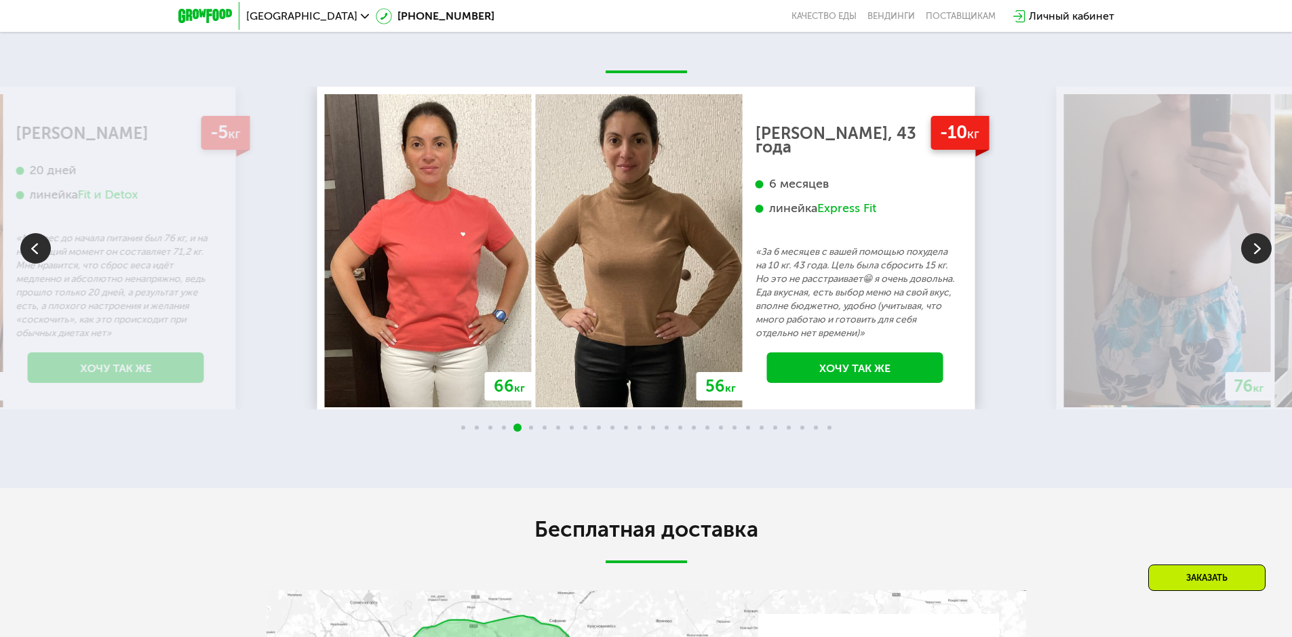
click at [1251, 250] on img at bounding box center [1256, 248] width 31 height 31
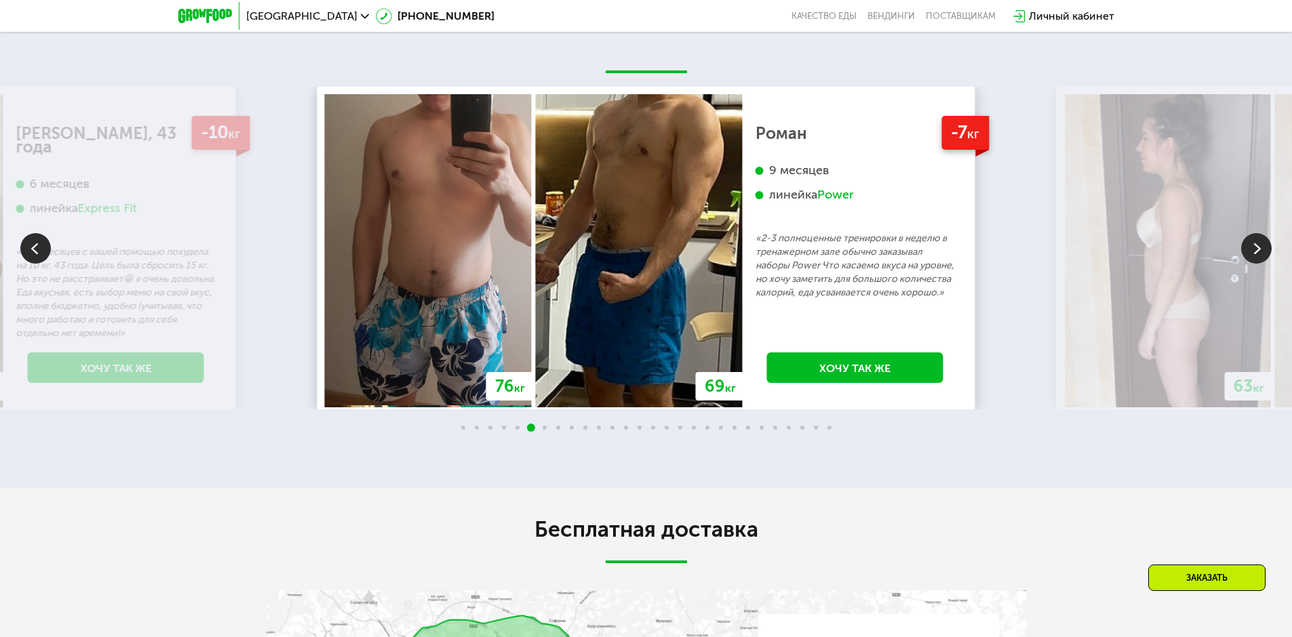
click at [1251, 250] on img at bounding box center [1256, 248] width 31 height 31
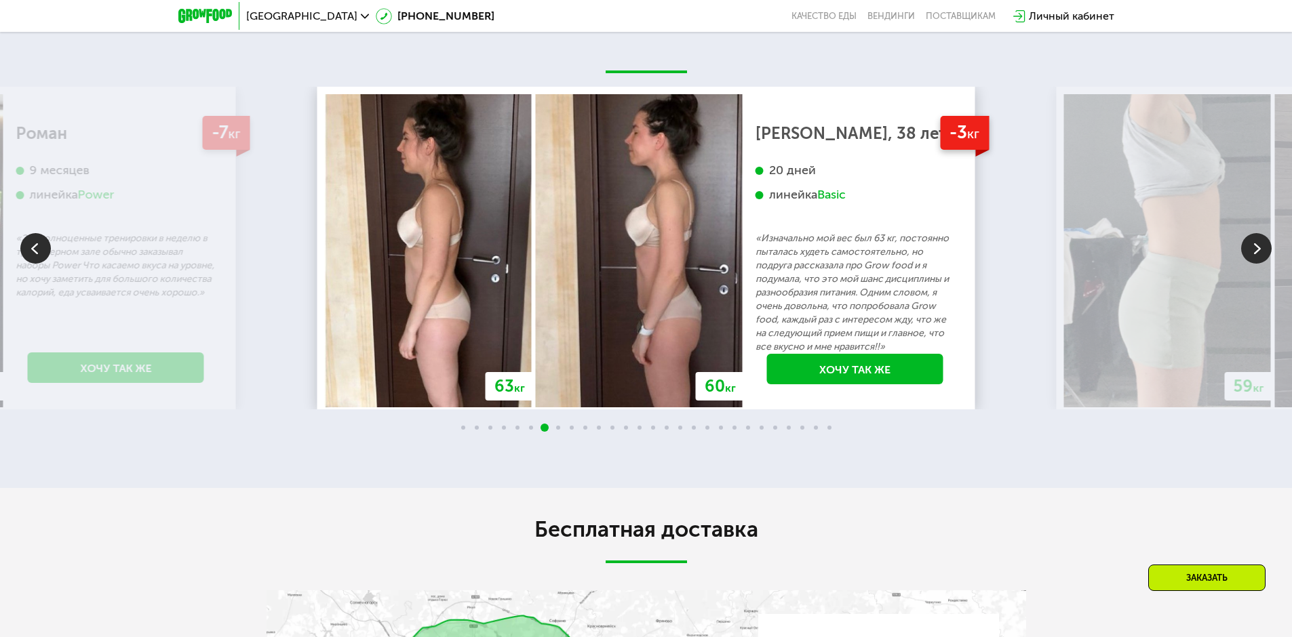
click at [1251, 252] on img at bounding box center [1256, 248] width 31 height 31
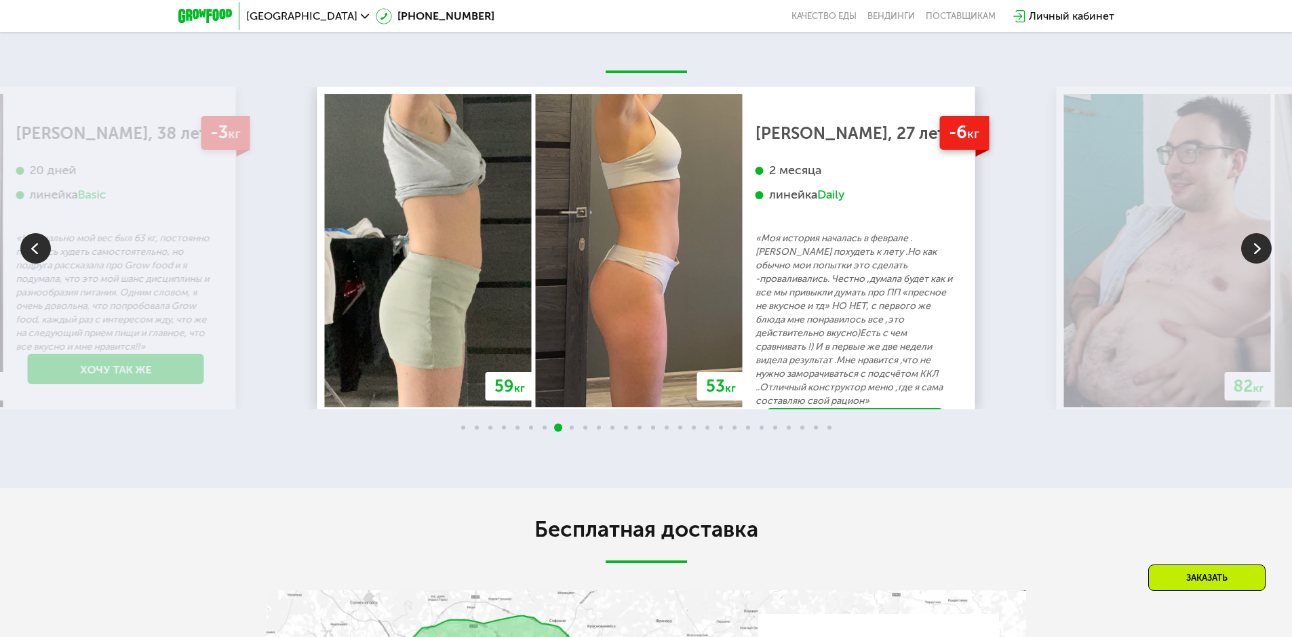
click at [1251, 252] on img at bounding box center [1256, 248] width 31 height 31
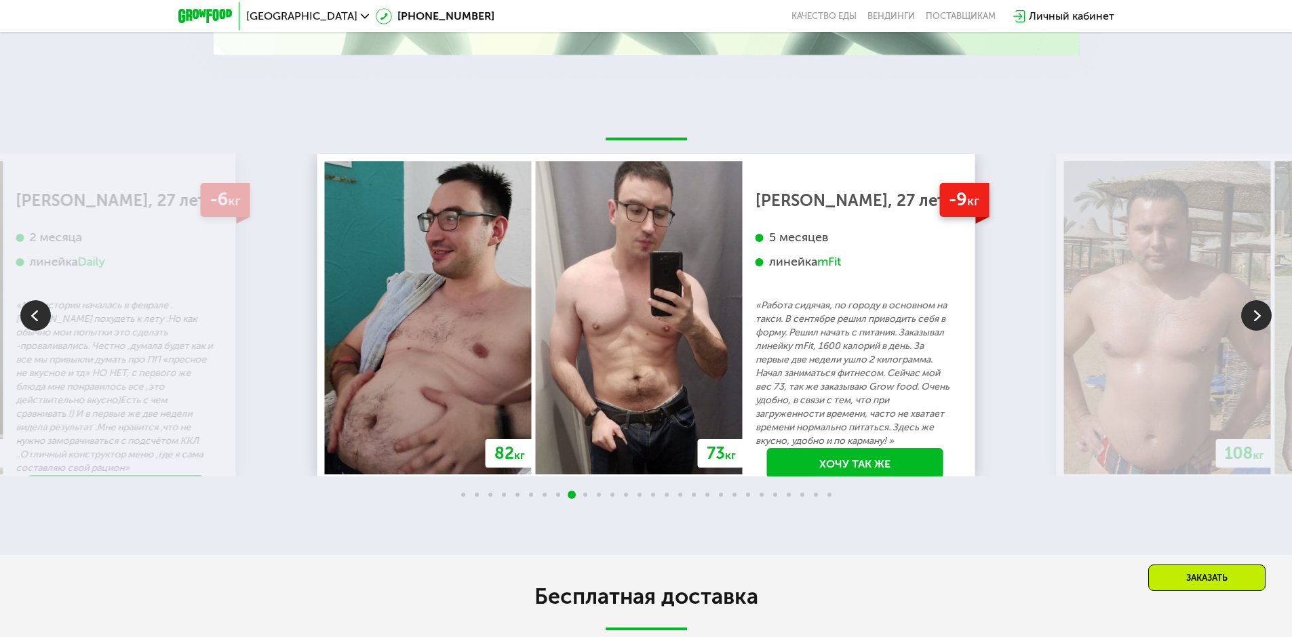
scroll to position [2745, 0]
click at [1256, 319] on img at bounding box center [1256, 316] width 31 height 31
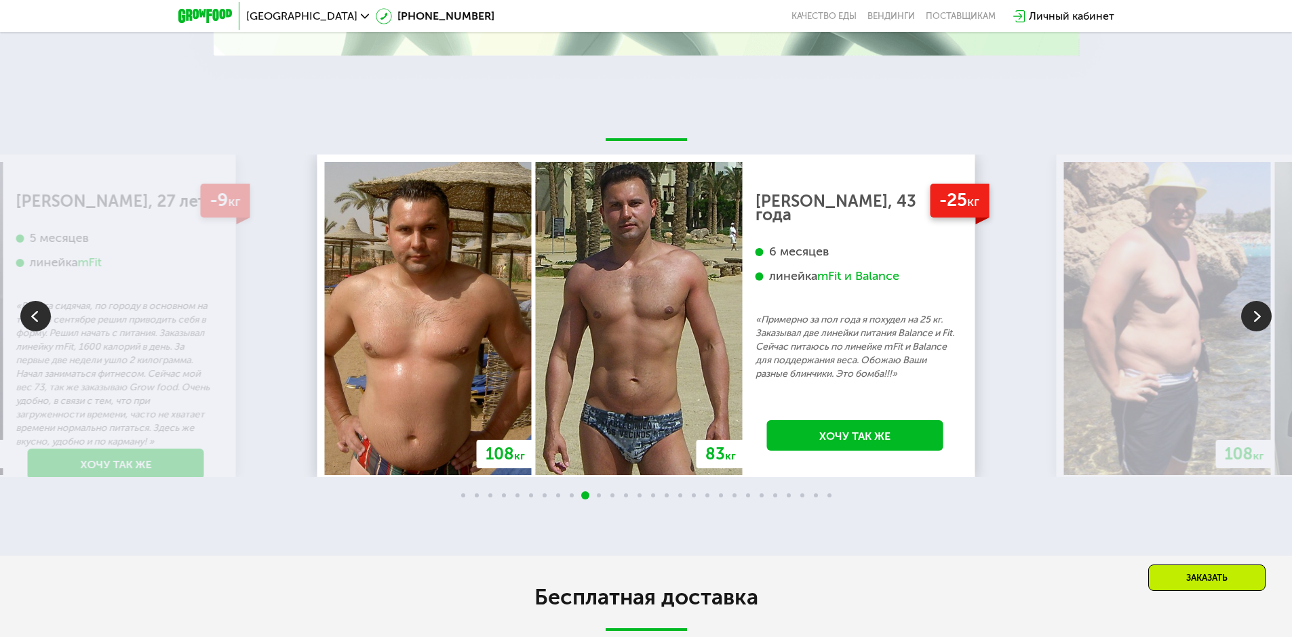
click at [1257, 319] on img at bounding box center [1256, 316] width 31 height 31
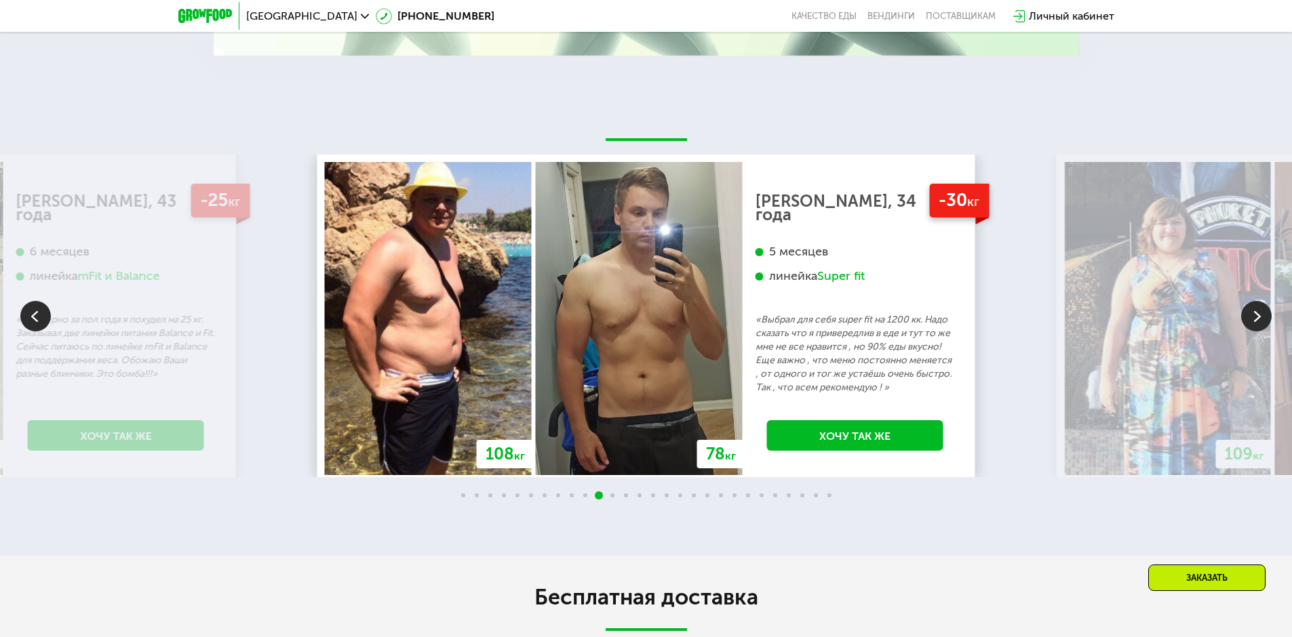
click at [1257, 319] on img at bounding box center [1256, 316] width 31 height 31
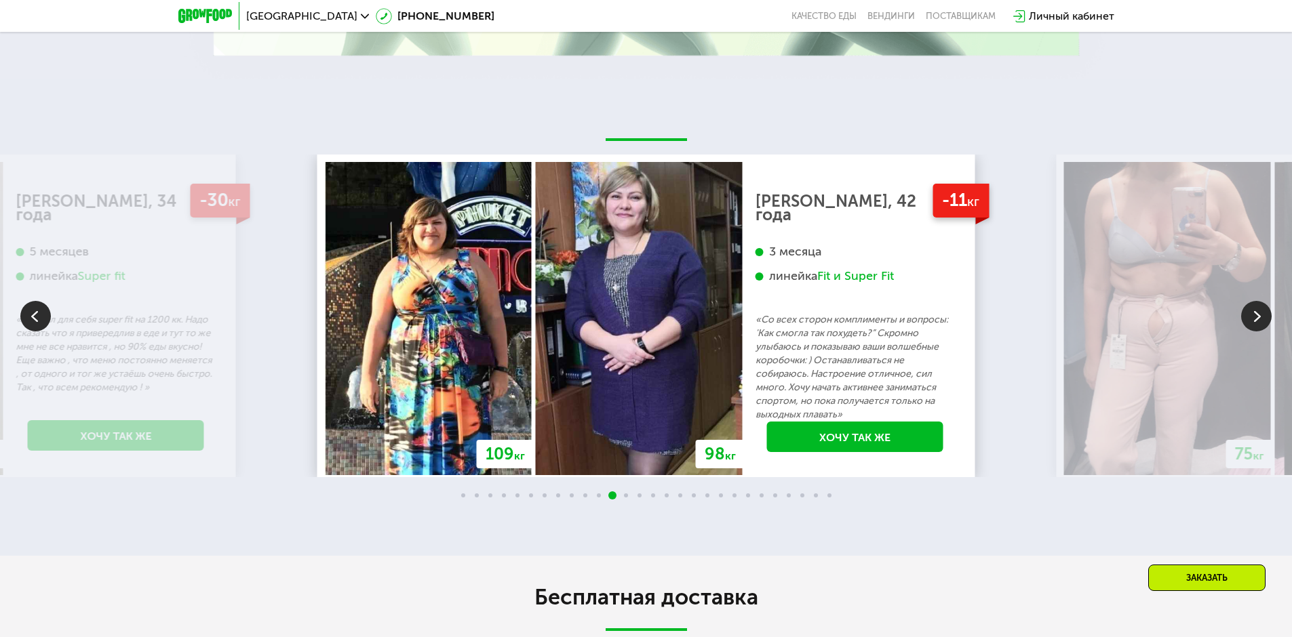
click at [1257, 319] on img at bounding box center [1256, 316] width 31 height 31
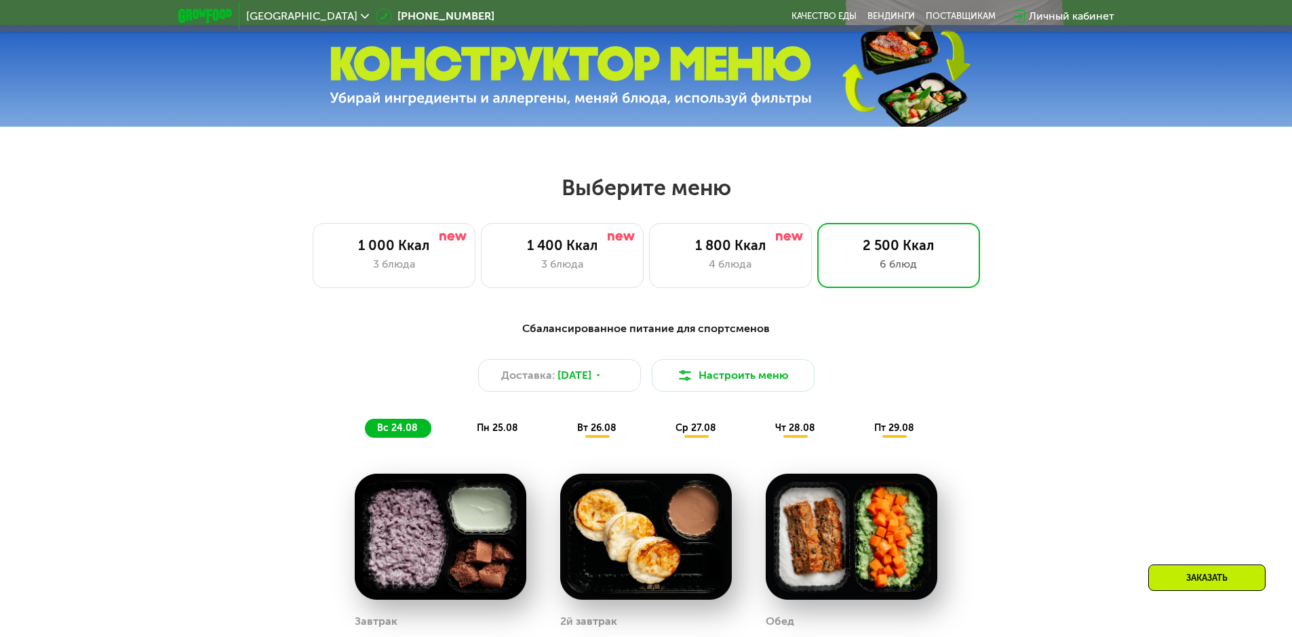
scroll to position [642, 0]
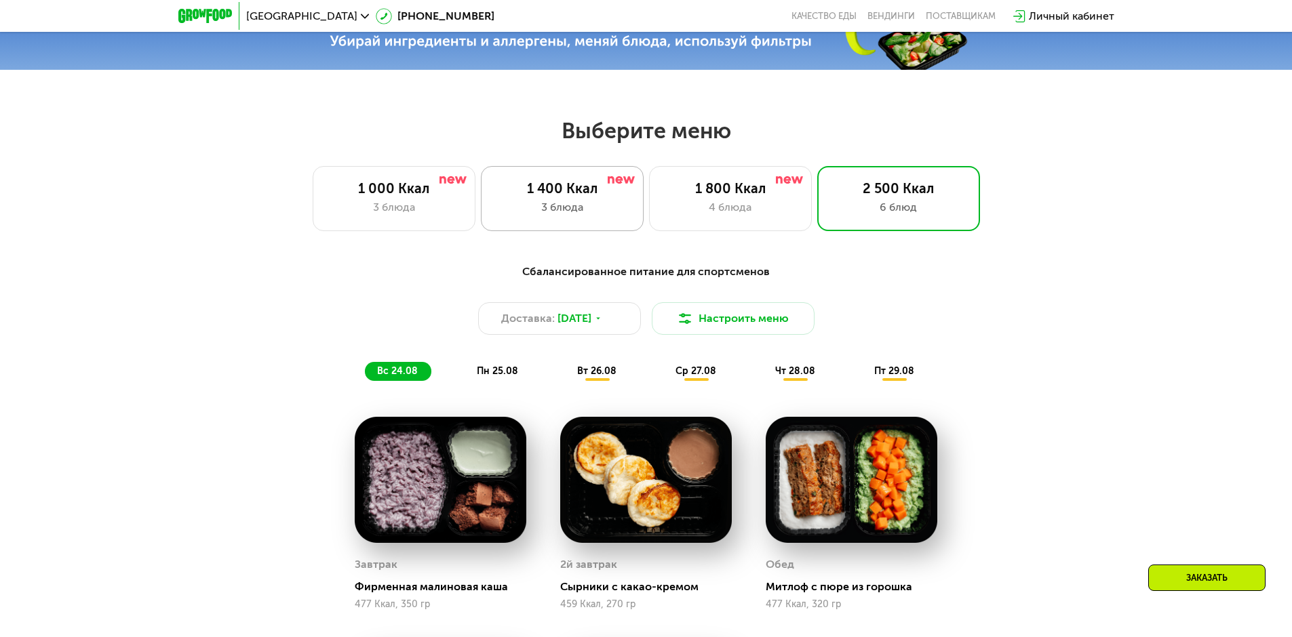
click at [597, 209] on div "3 блюда" at bounding box center [562, 207] width 134 height 16
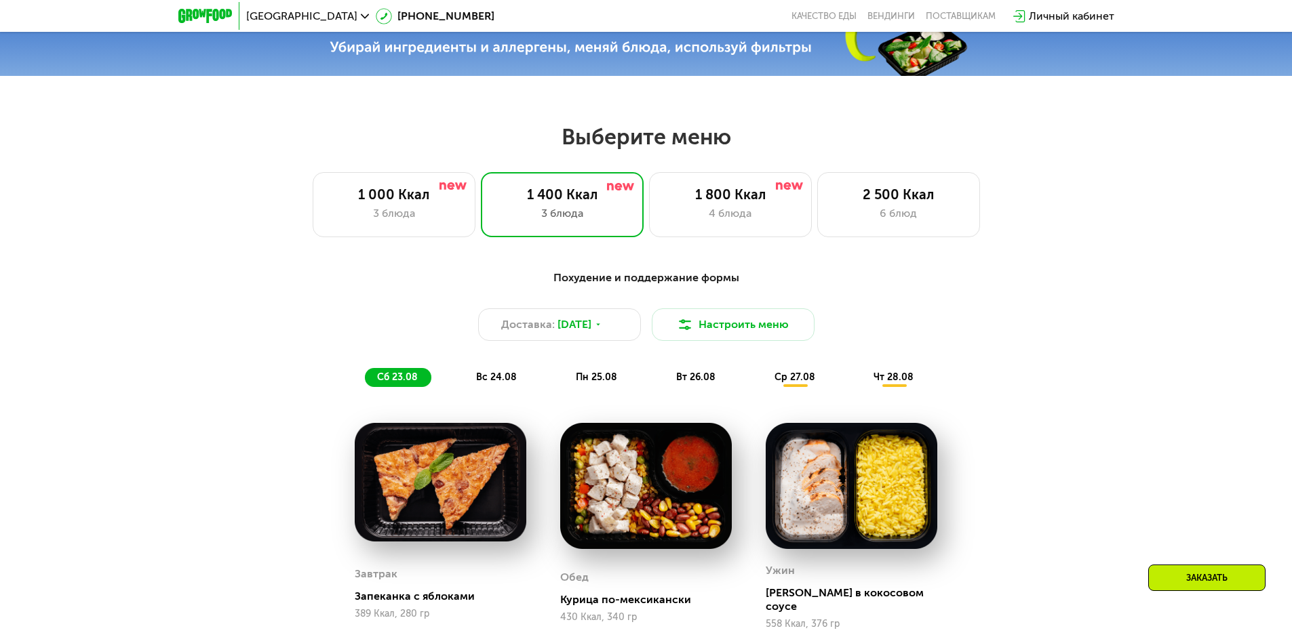
scroll to position [507, 0]
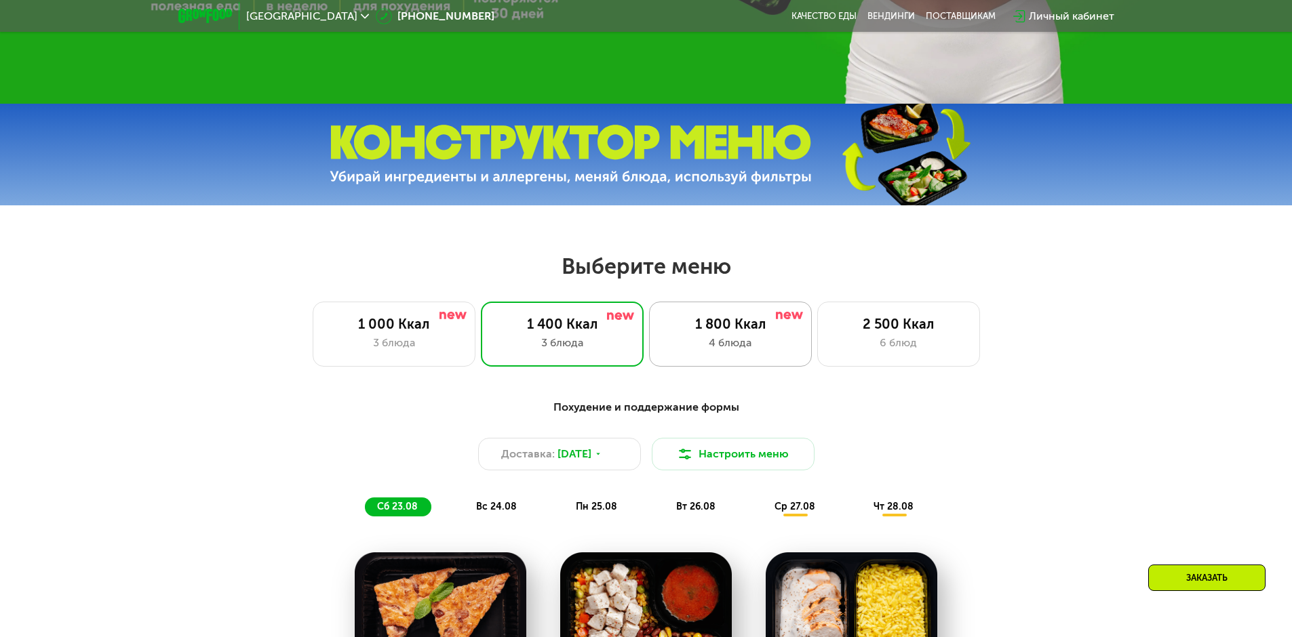
click at [743, 351] on div "4 блюда" at bounding box center [730, 343] width 134 height 16
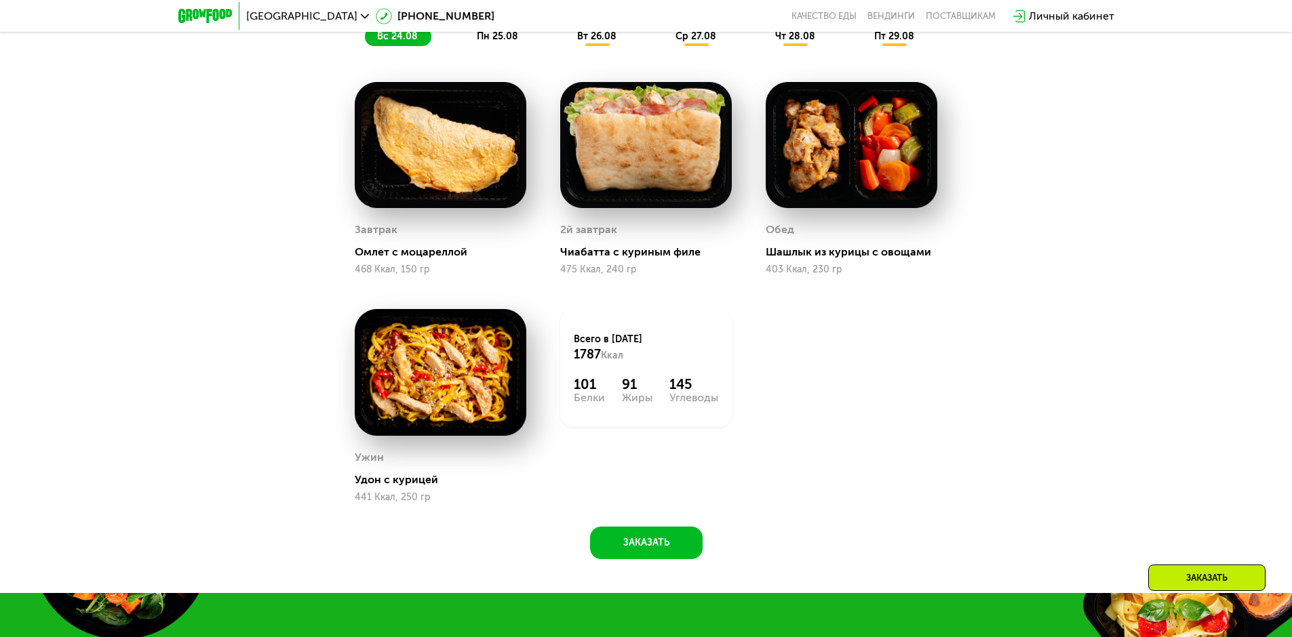
scroll to position [913, 0]
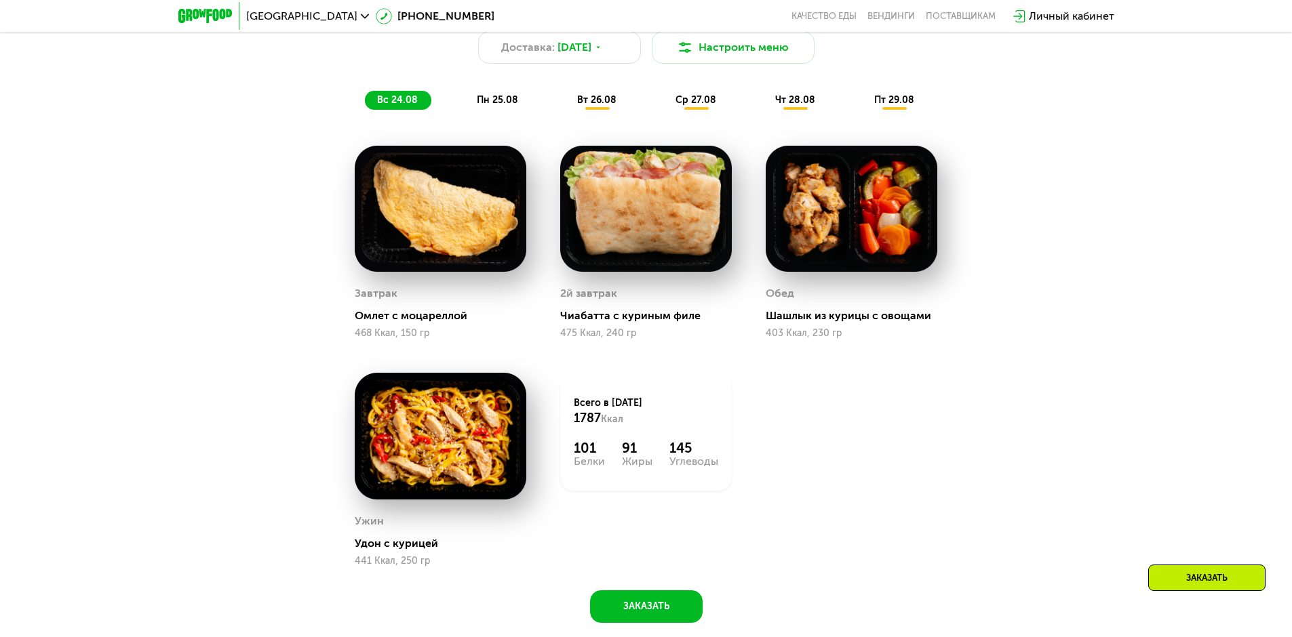
click at [496, 106] on span "пн 25.08" at bounding box center [497, 100] width 41 height 12
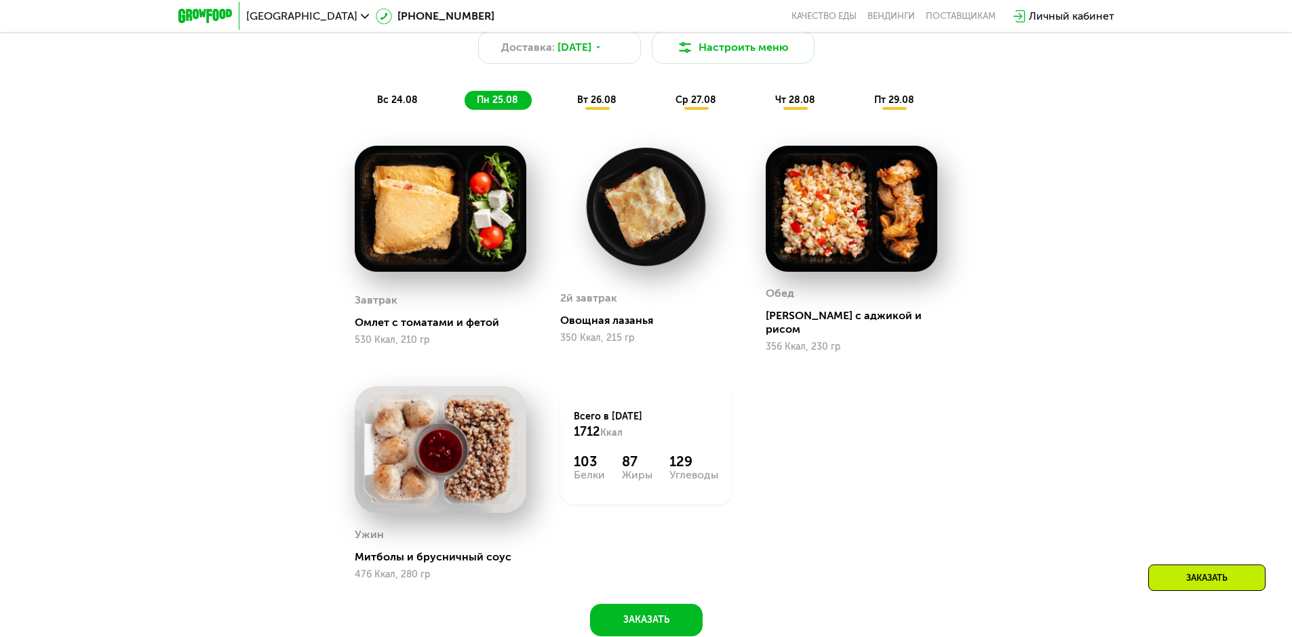
click at [593, 106] on span "вт 26.08" at bounding box center [596, 100] width 39 height 12
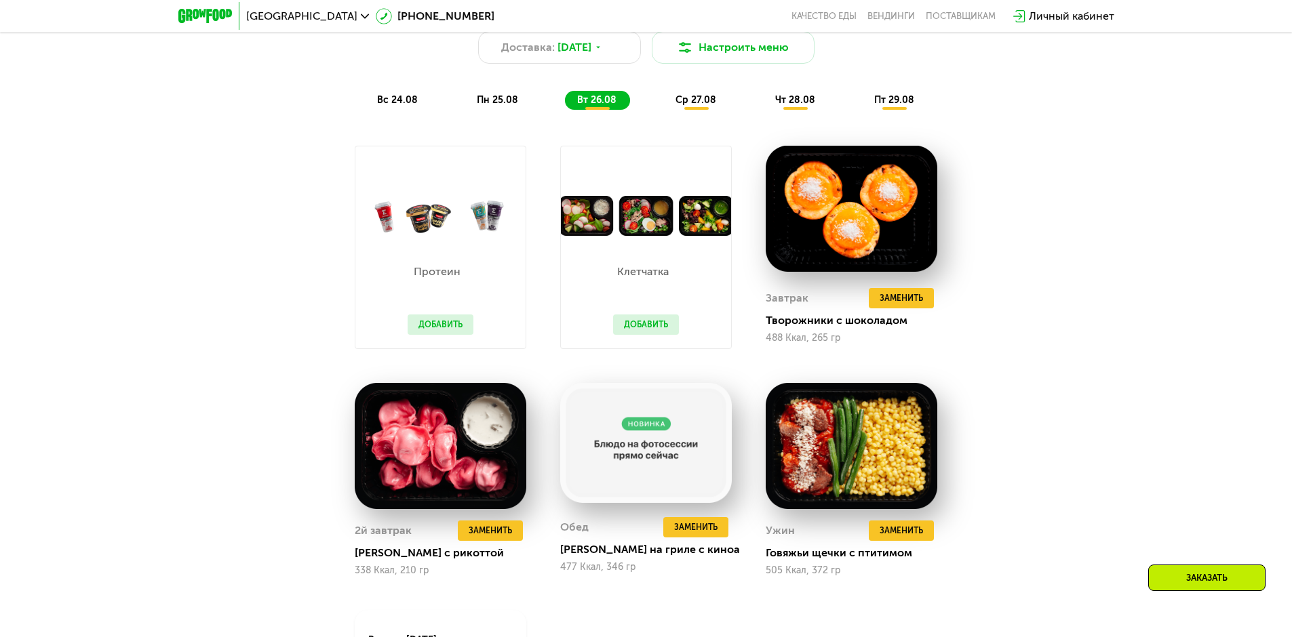
scroll to position [371, 0]
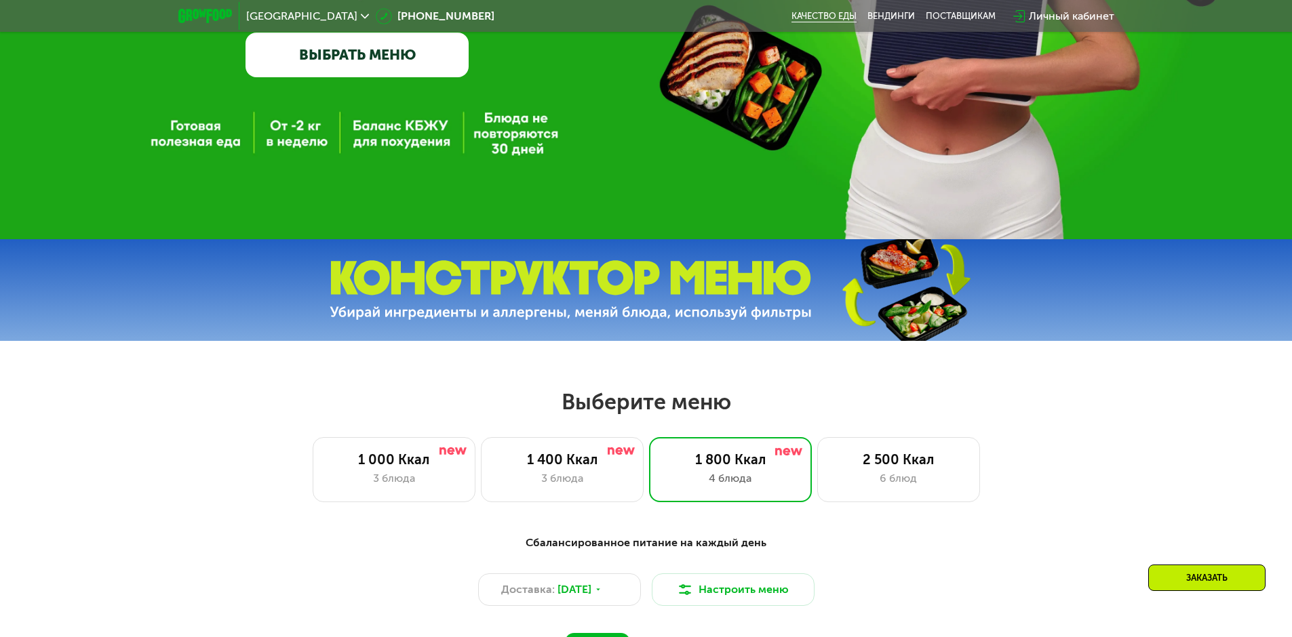
click at [818, 14] on link "Качество еды" at bounding box center [823, 16] width 65 height 11
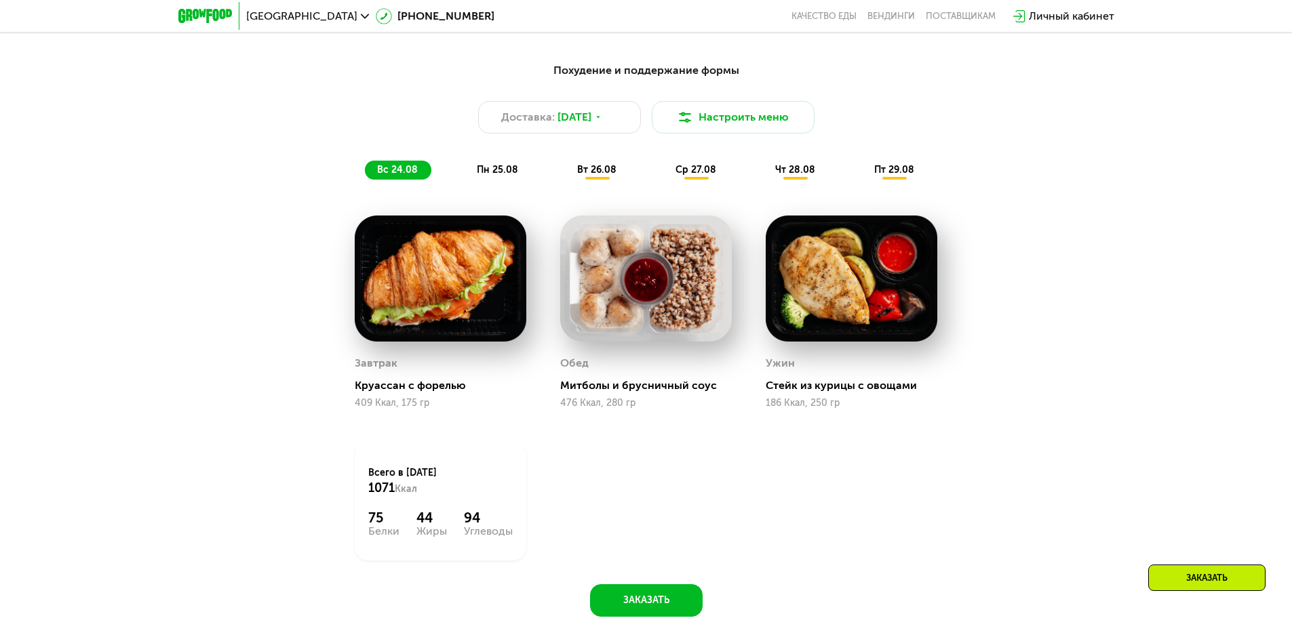
scroll to position [882, 0]
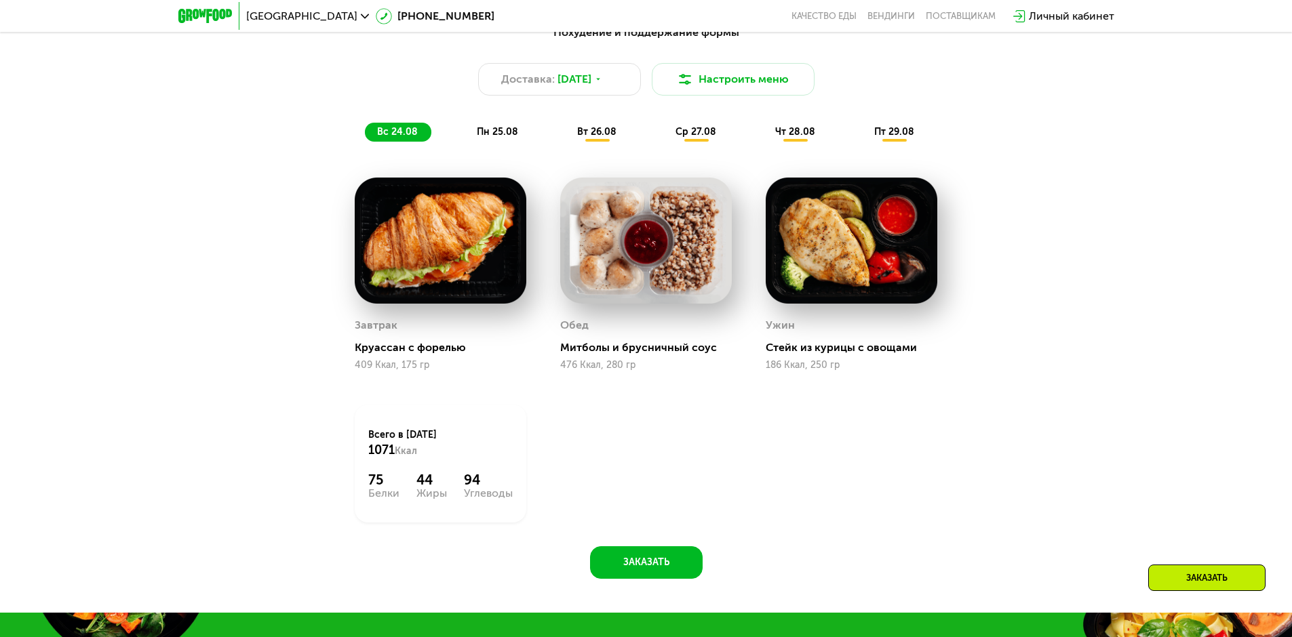
click at [496, 134] on span "пн 25.08" at bounding box center [497, 132] width 41 height 12
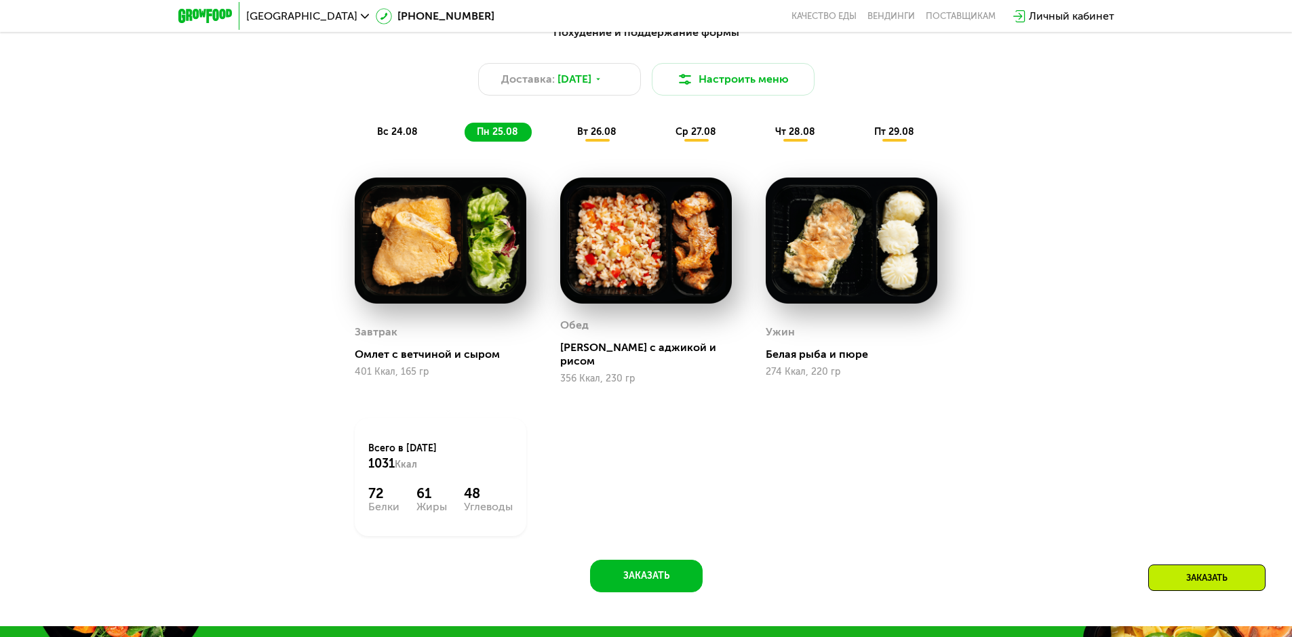
click at [587, 132] on span "вт 26.08" at bounding box center [596, 132] width 39 height 12
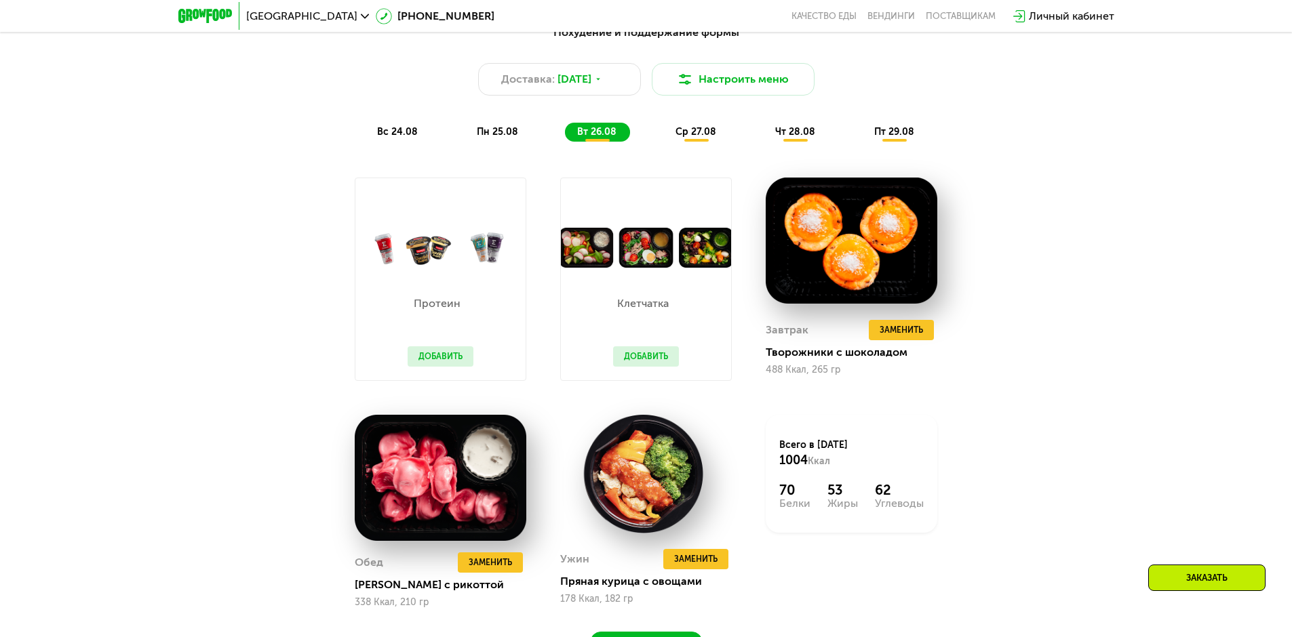
click at [690, 134] on span "ср 27.08" at bounding box center [695, 132] width 41 height 12
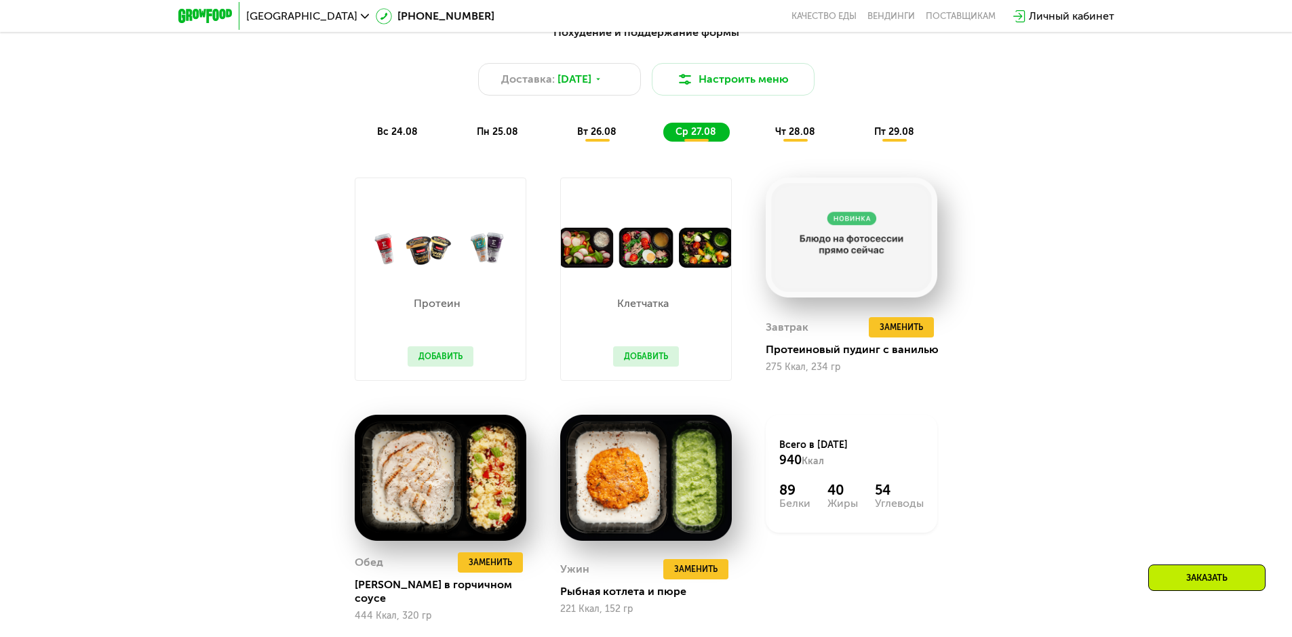
click at [810, 136] on span "чт 28.08" at bounding box center [795, 132] width 40 height 12
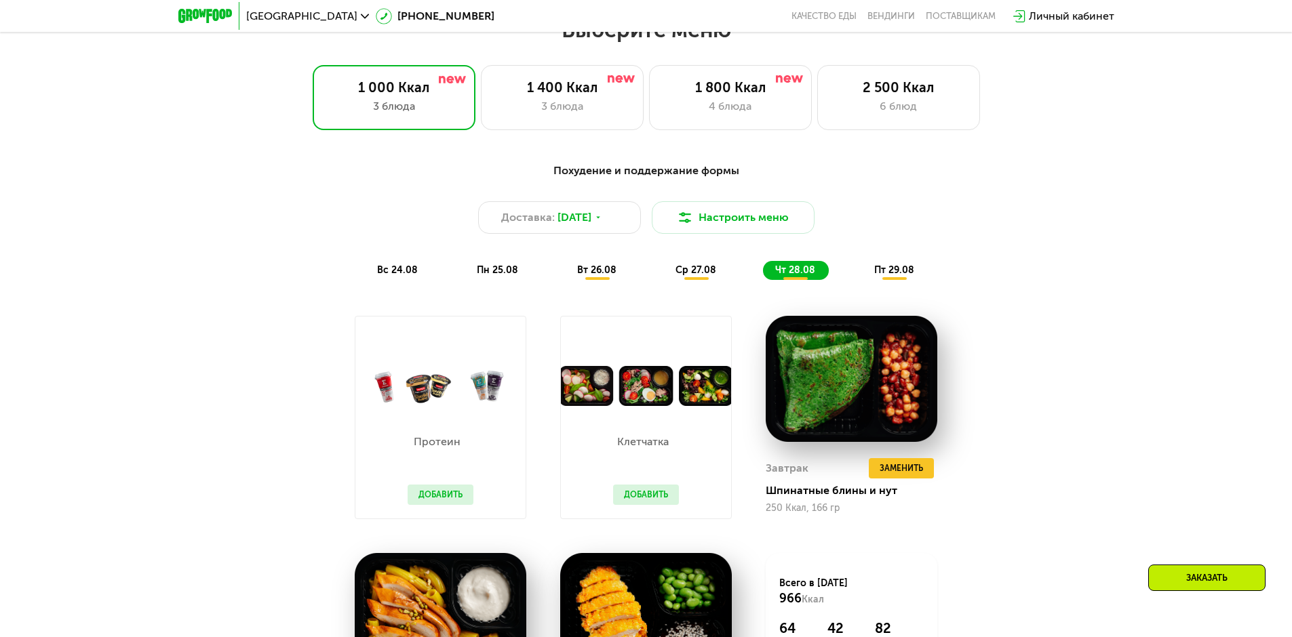
scroll to position [543, 0]
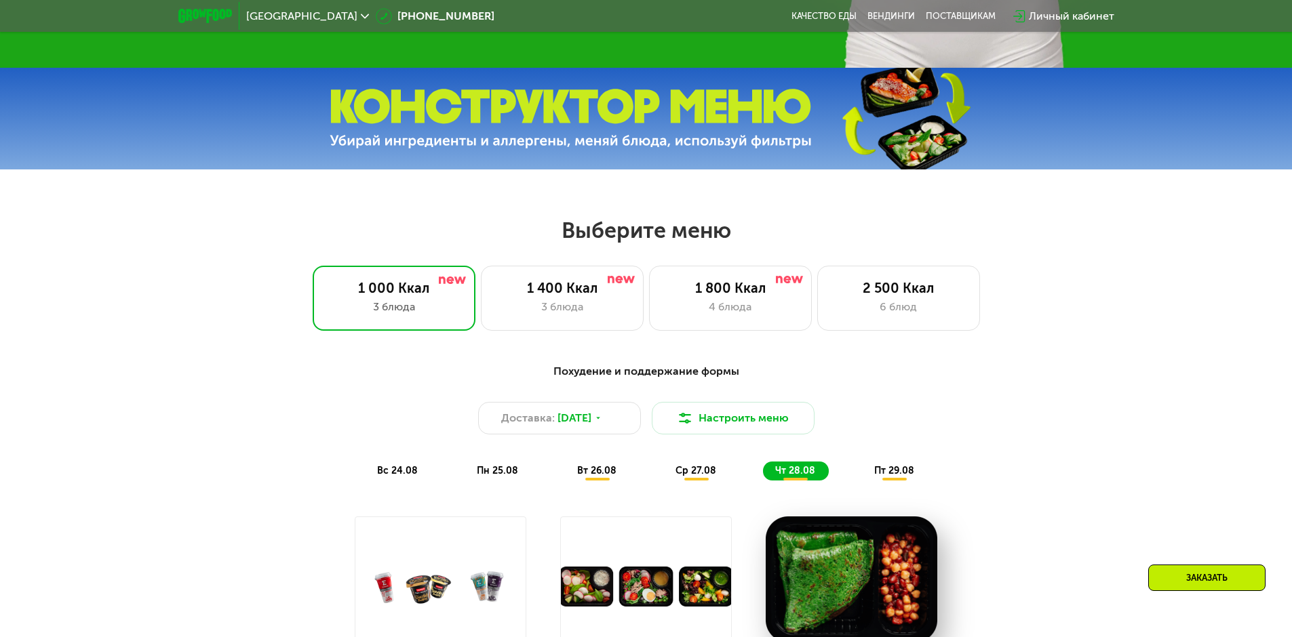
click at [892, 477] on span "пт 29.08" at bounding box center [894, 471] width 40 height 12
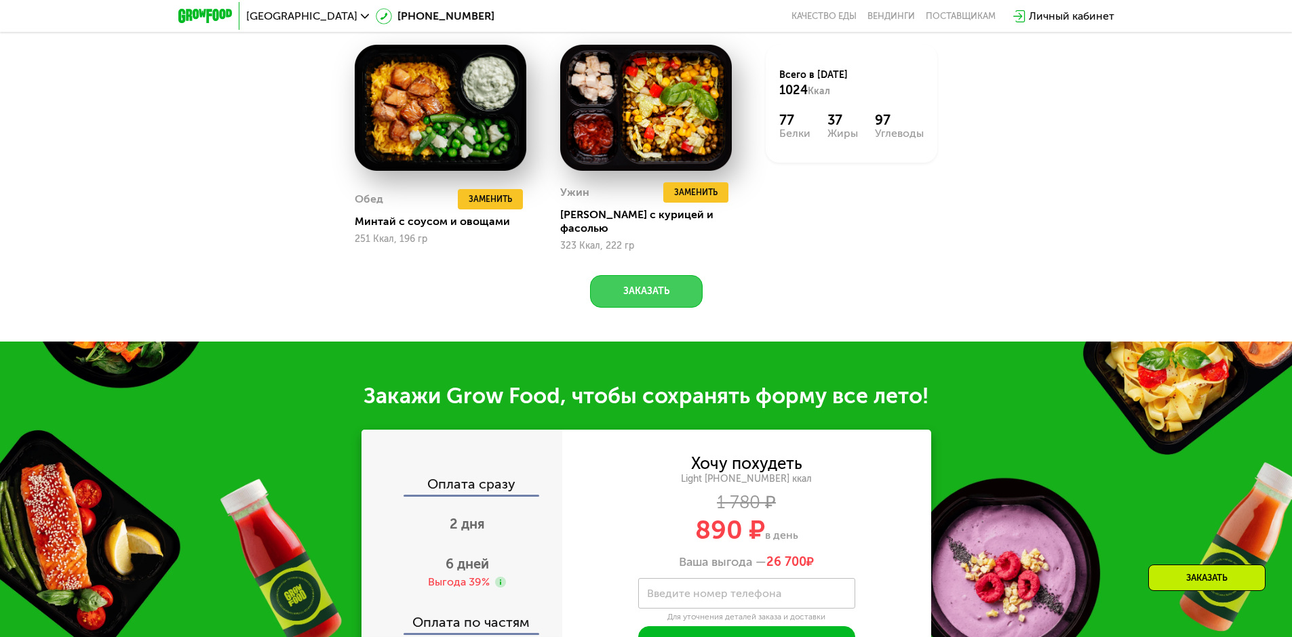
scroll to position [1492, 0]
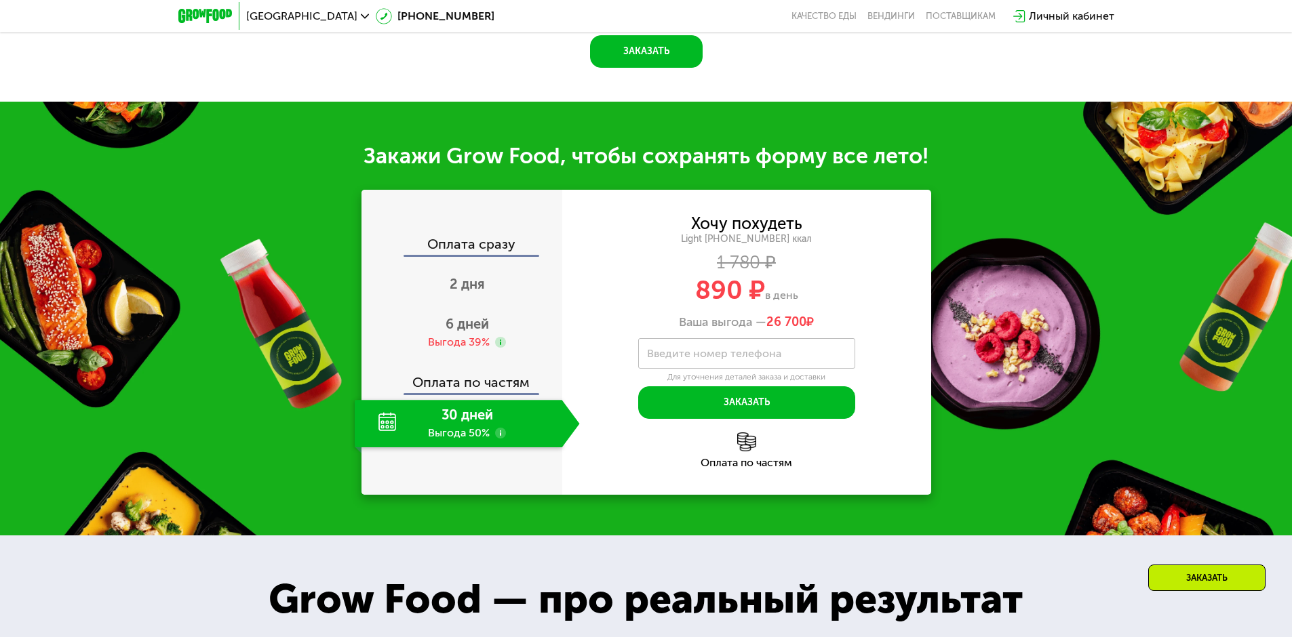
click at [498, 428] on use at bounding box center [500, 433] width 11 height 11
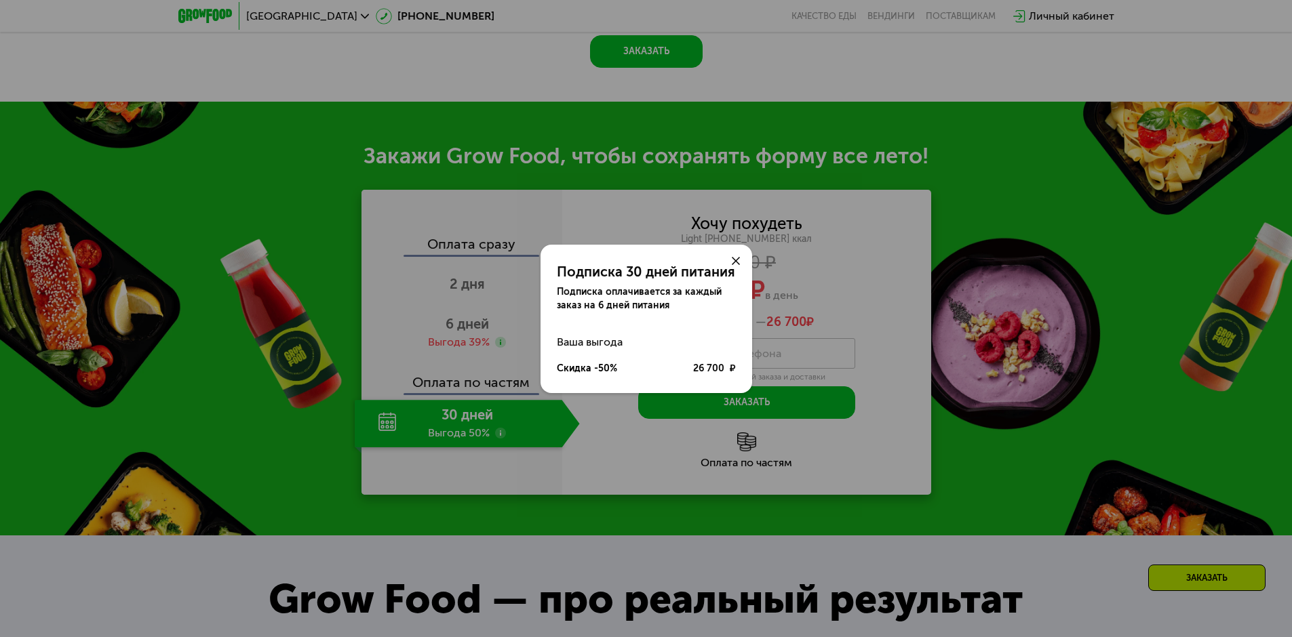
click at [733, 258] on use at bounding box center [736, 261] width 8 height 8
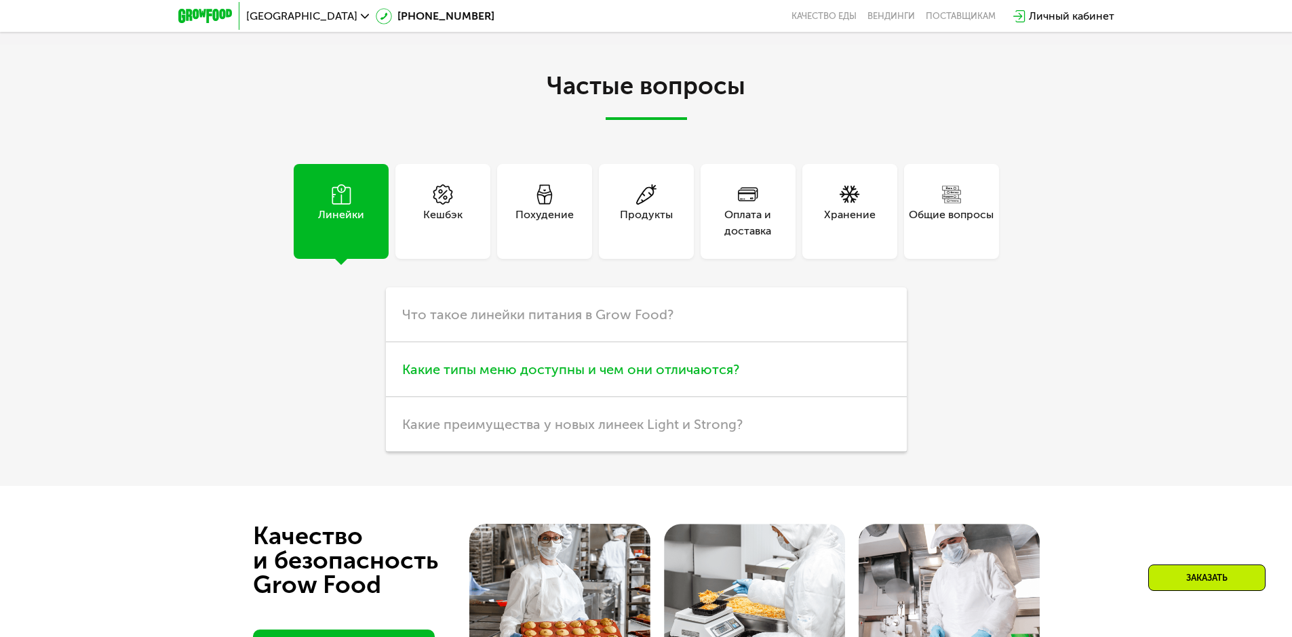
scroll to position [3594, 0]
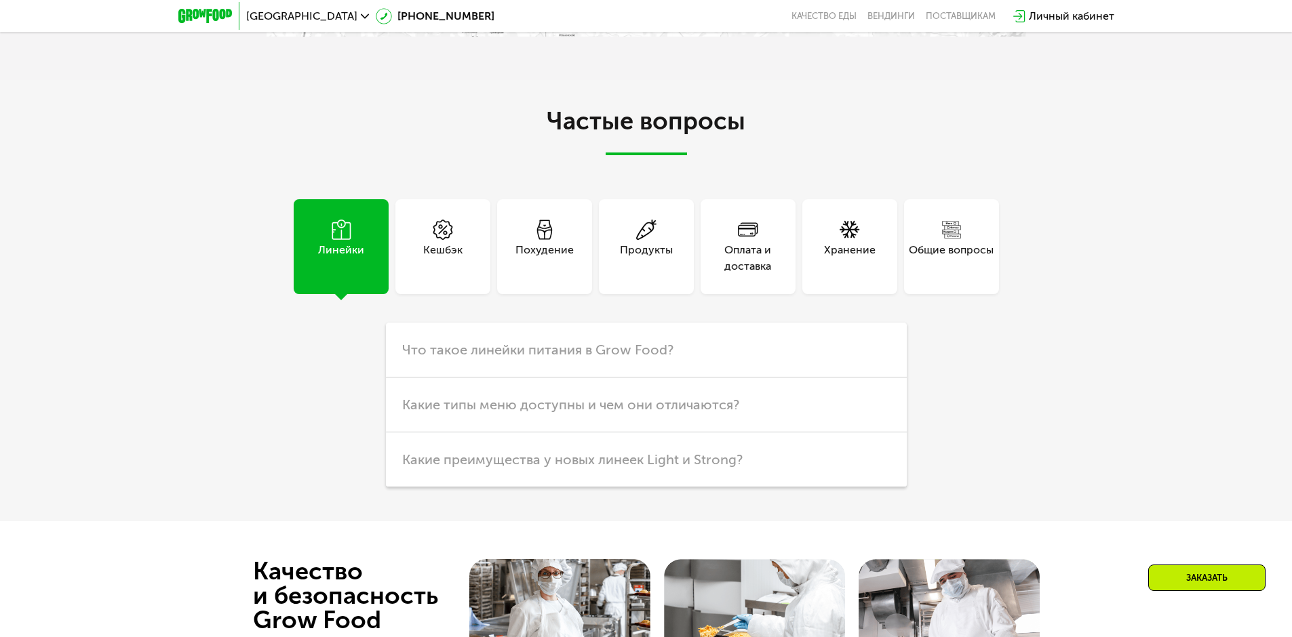
click at [753, 263] on div "Оплата и доставка" at bounding box center [748, 246] width 95 height 95
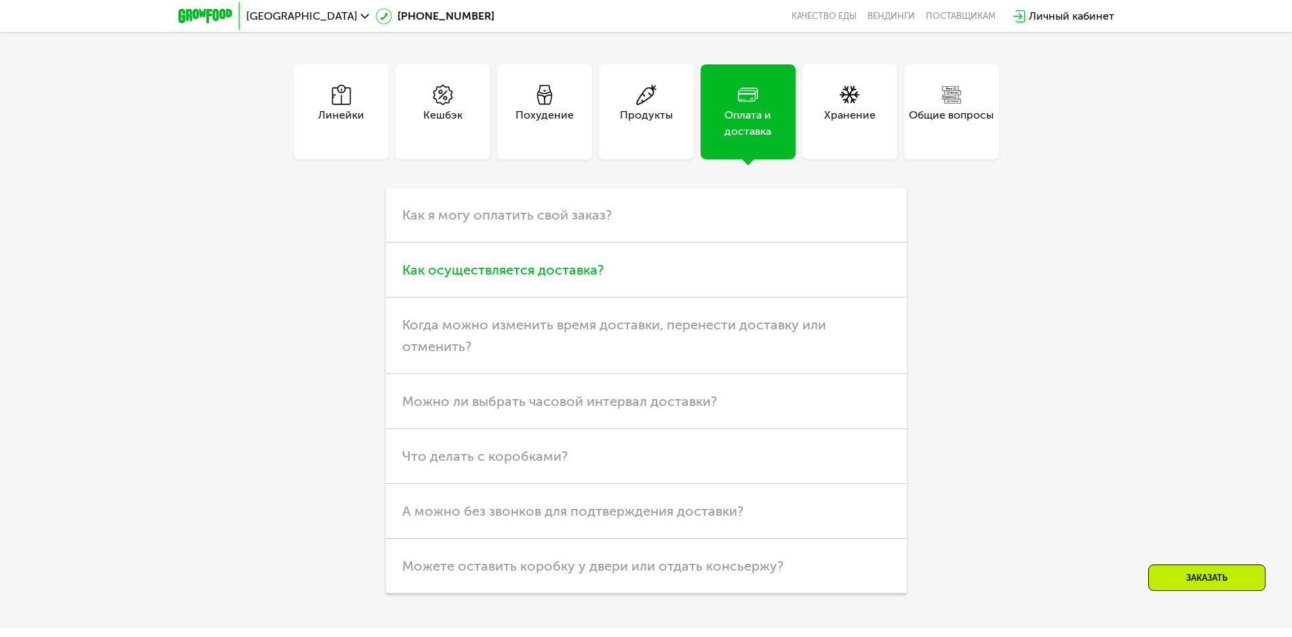
scroll to position [3730, 0]
click at [562, 265] on span "Как осуществляется доставка?" at bounding box center [502, 269] width 201 height 16
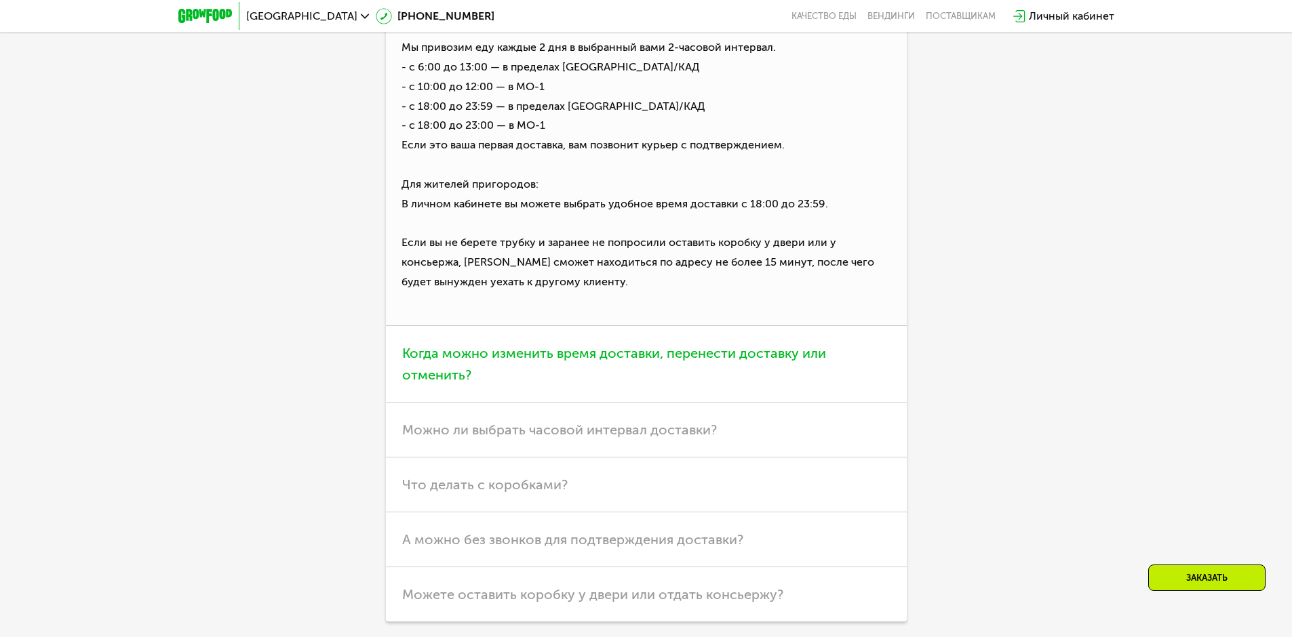
scroll to position [4001, 0]
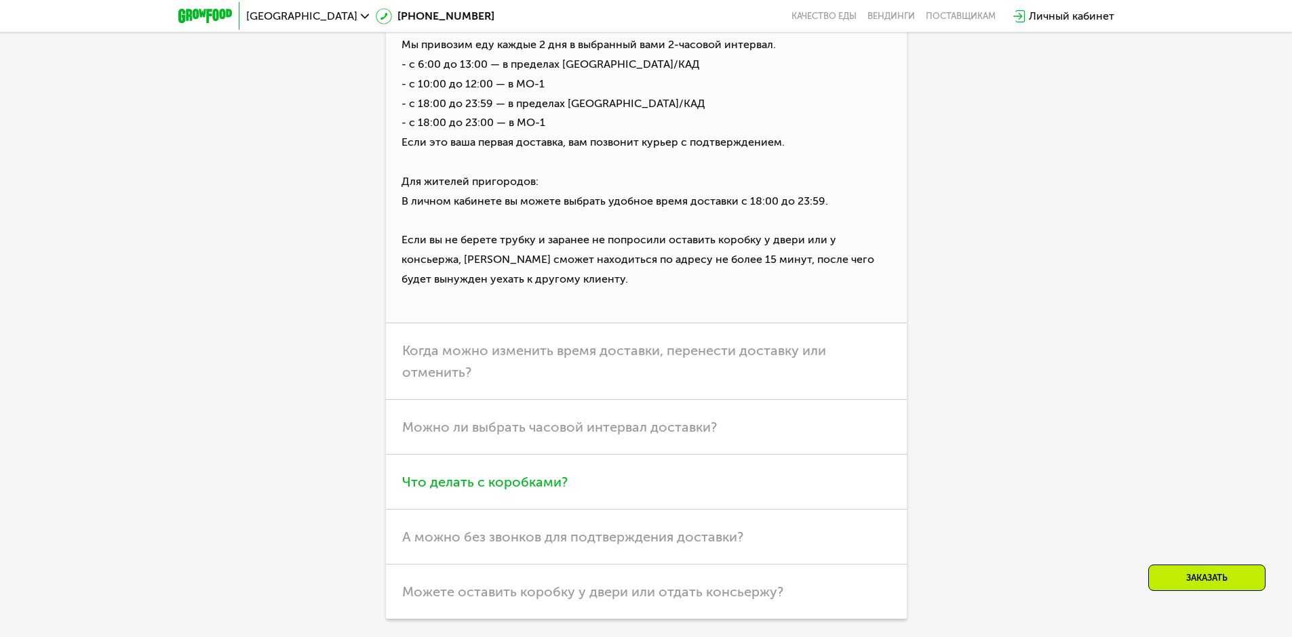
click at [551, 482] on h3 "Что делать с коробками?" at bounding box center [646, 482] width 521 height 55
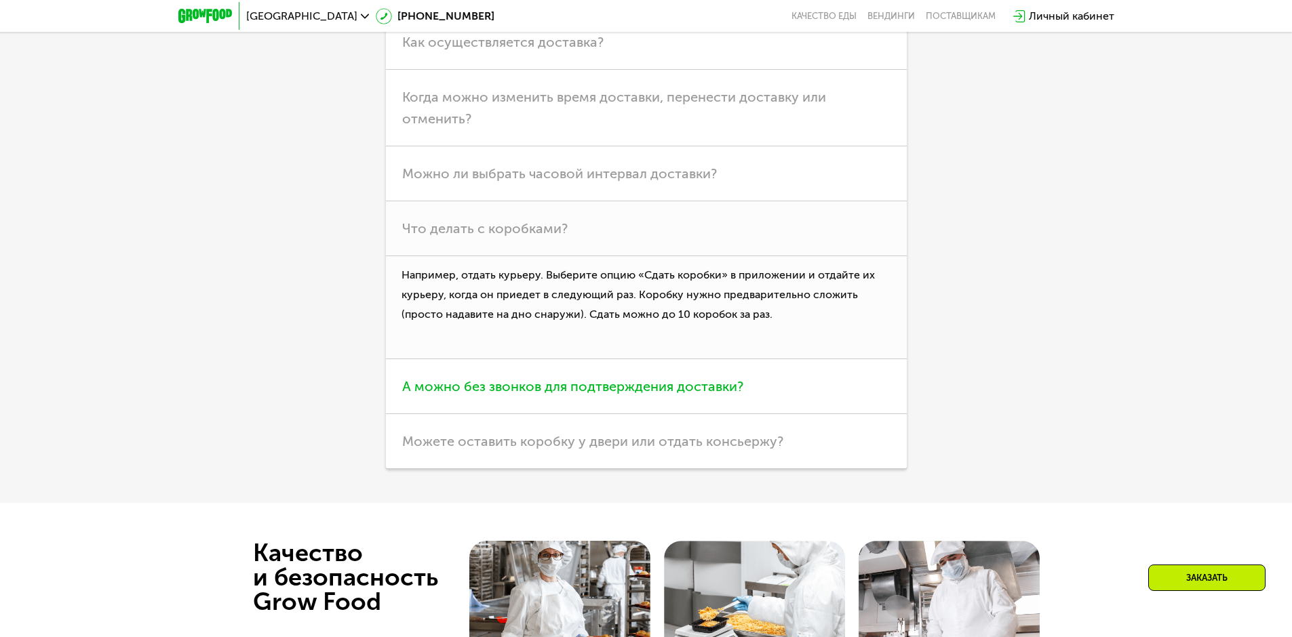
scroll to position [3933, 0]
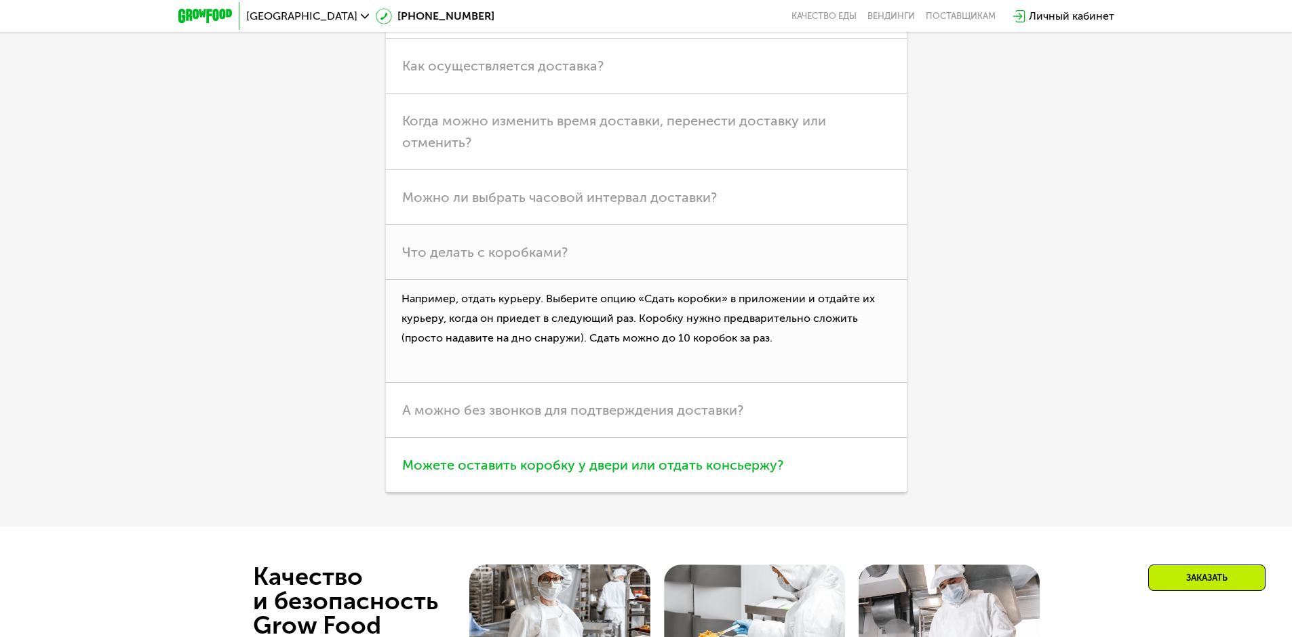
click at [648, 461] on span "Можете оставить коробку у двери или отдать консьержу?" at bounding box center [592, 465] width 381 height 16
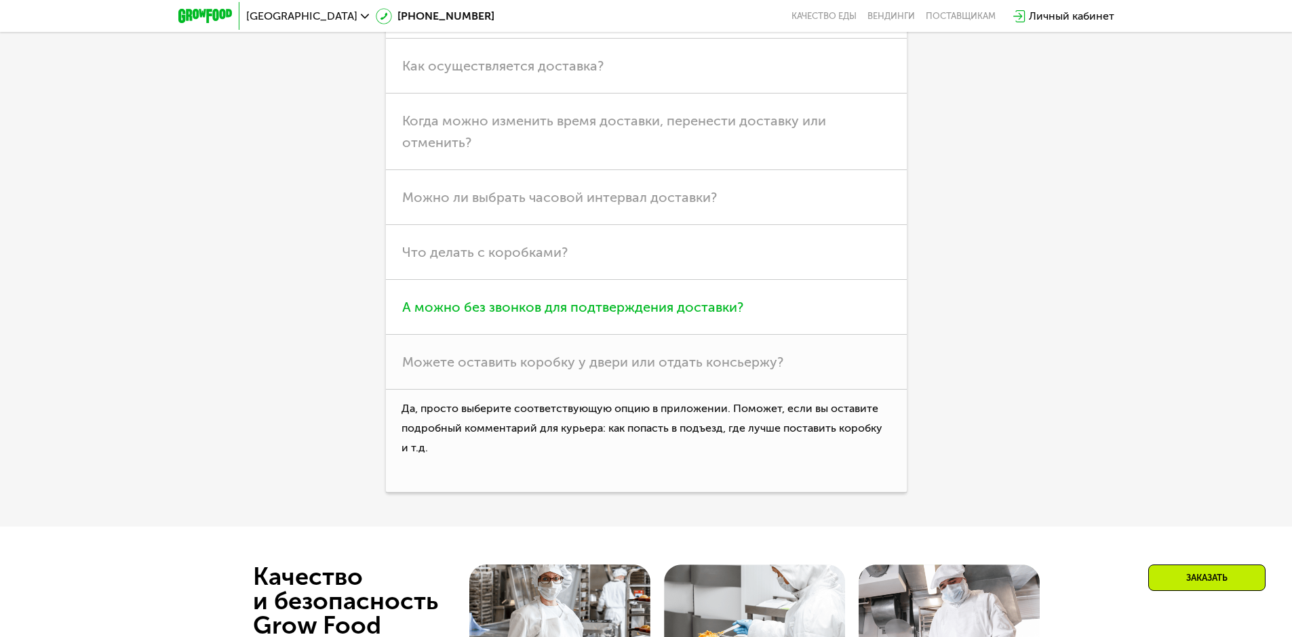
click at [592, 299] on span "А можно без звонков для подтверждения доставки?" at bounding box center [572, 307] width 341 height 16
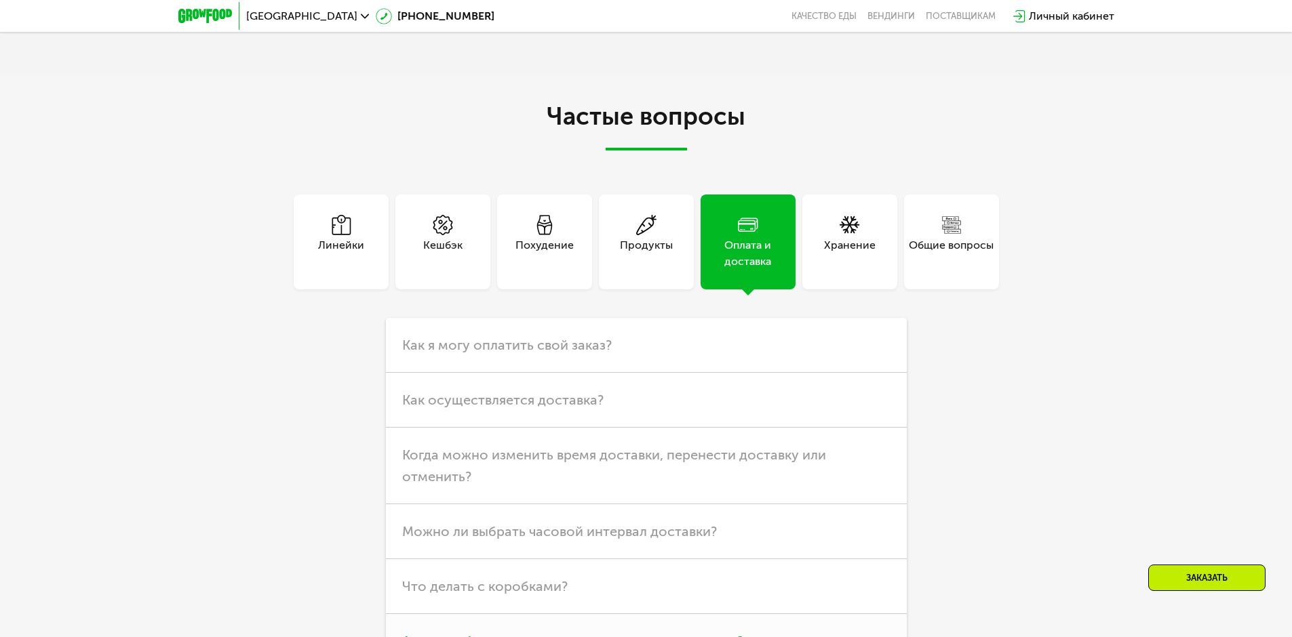
scroll to position [3594, 0]
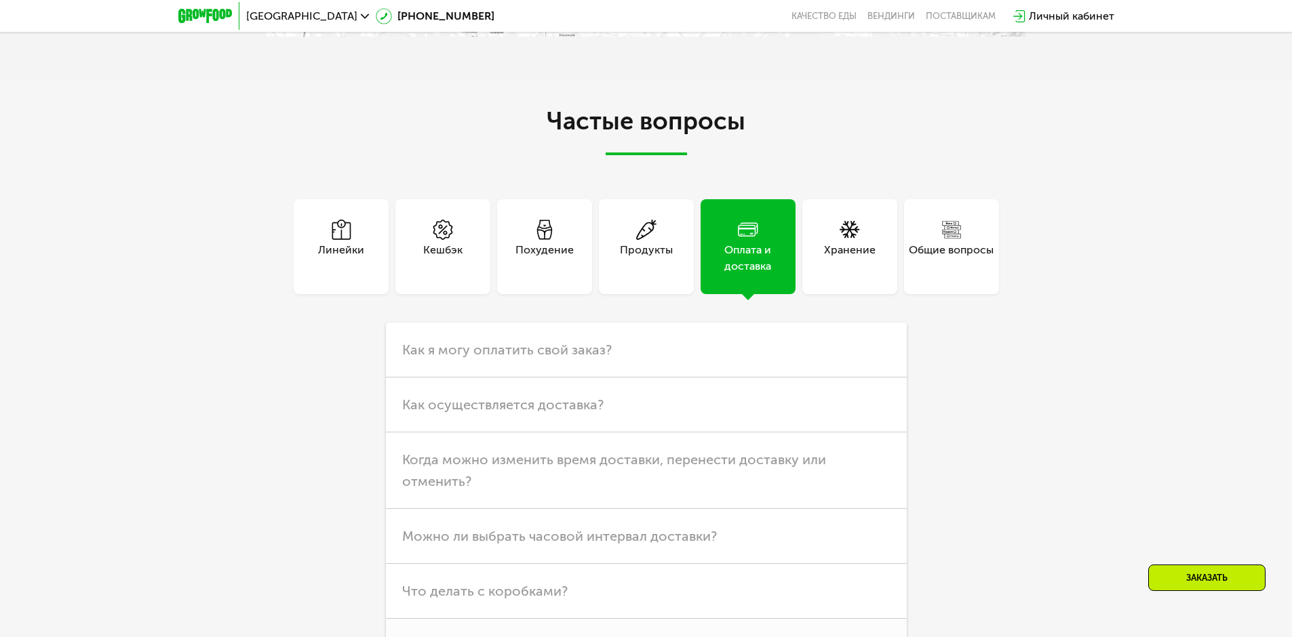
click at [846, 242] on div "Хранение" at bounding box center [850, 258] width 52 height 33
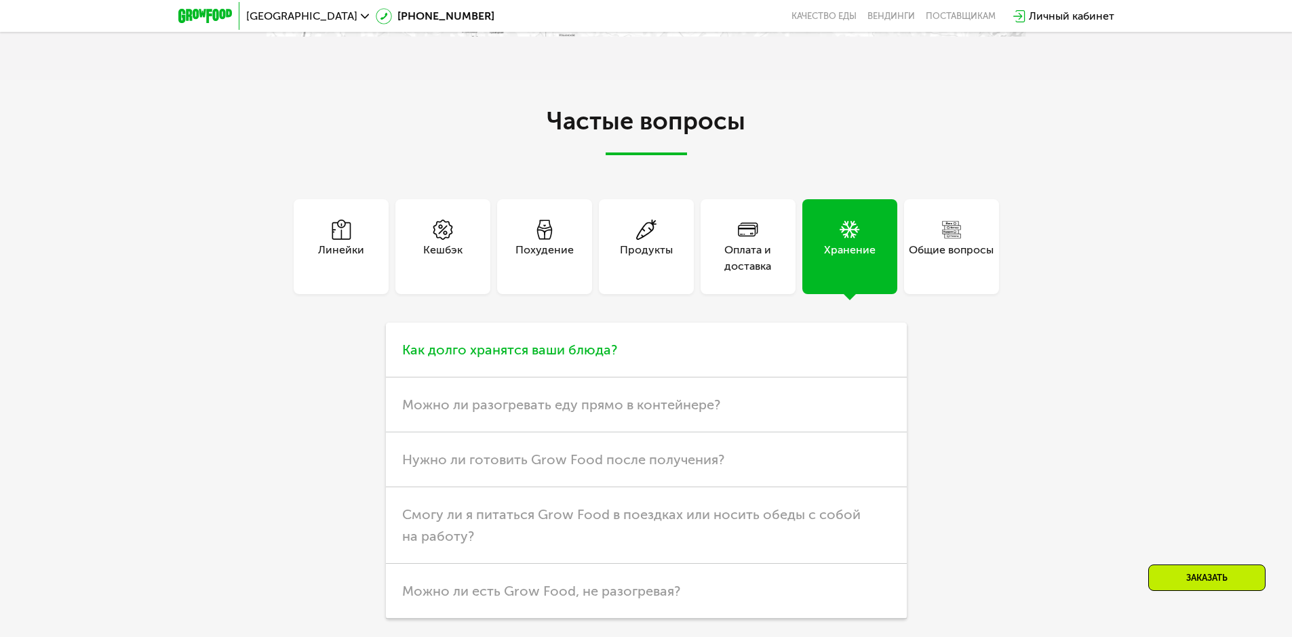
click at [595, 342] on span "Как долго хранятся ваши блюда?" at bounding box center [509, 350] width 215 height 16
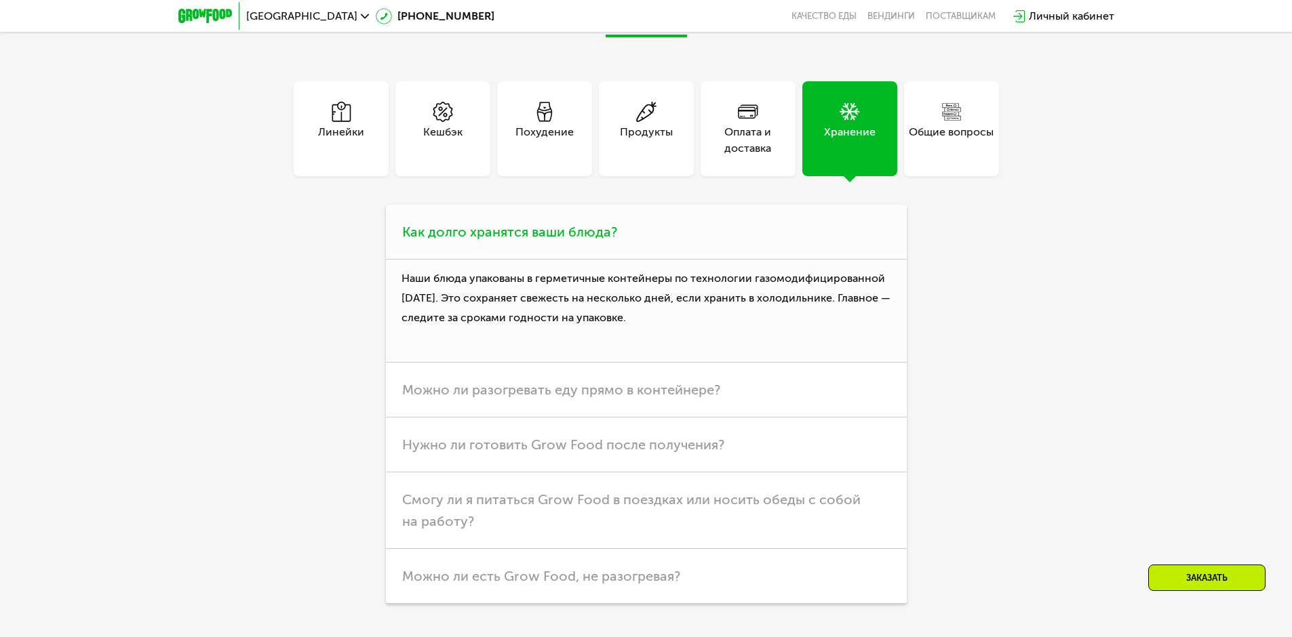
scroll to position [3730, 0]
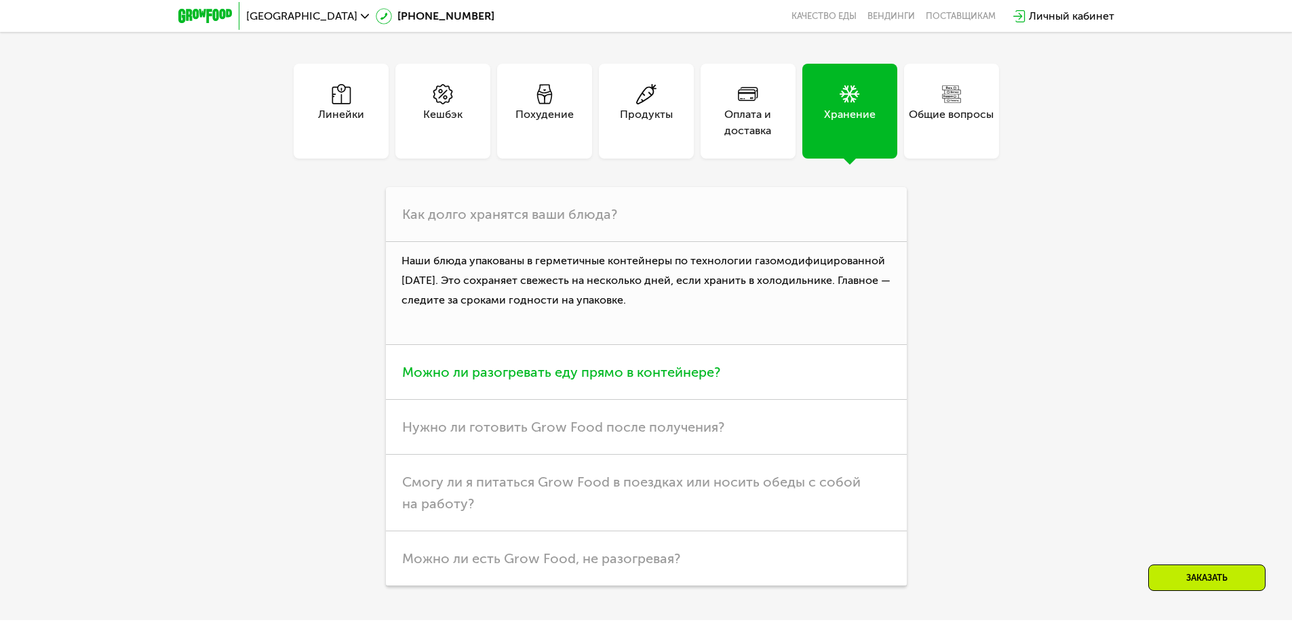
click at [640, 371] on span "Можно ли разогревать еду прямо в контейнере?" at bounding box center [561, 372] width 318 height 16
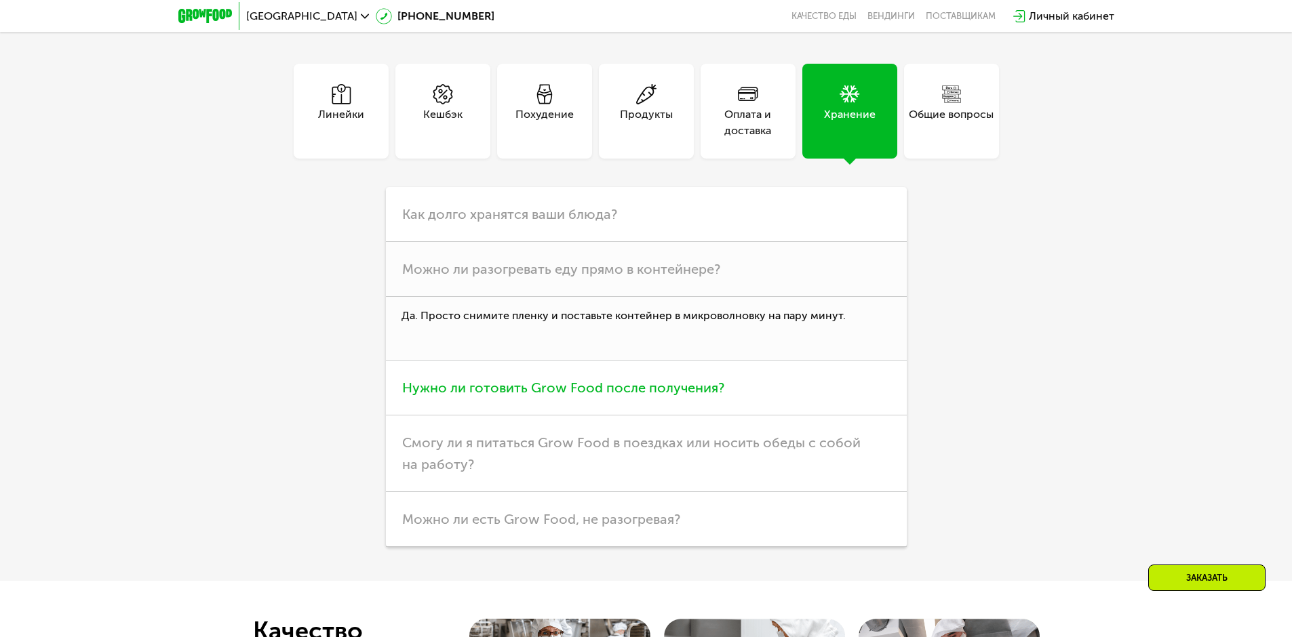
click at [643, 384] on span "Нужно ли готовить Grow Food после получения?" at bounding box center [563, 388] width 322 height 16
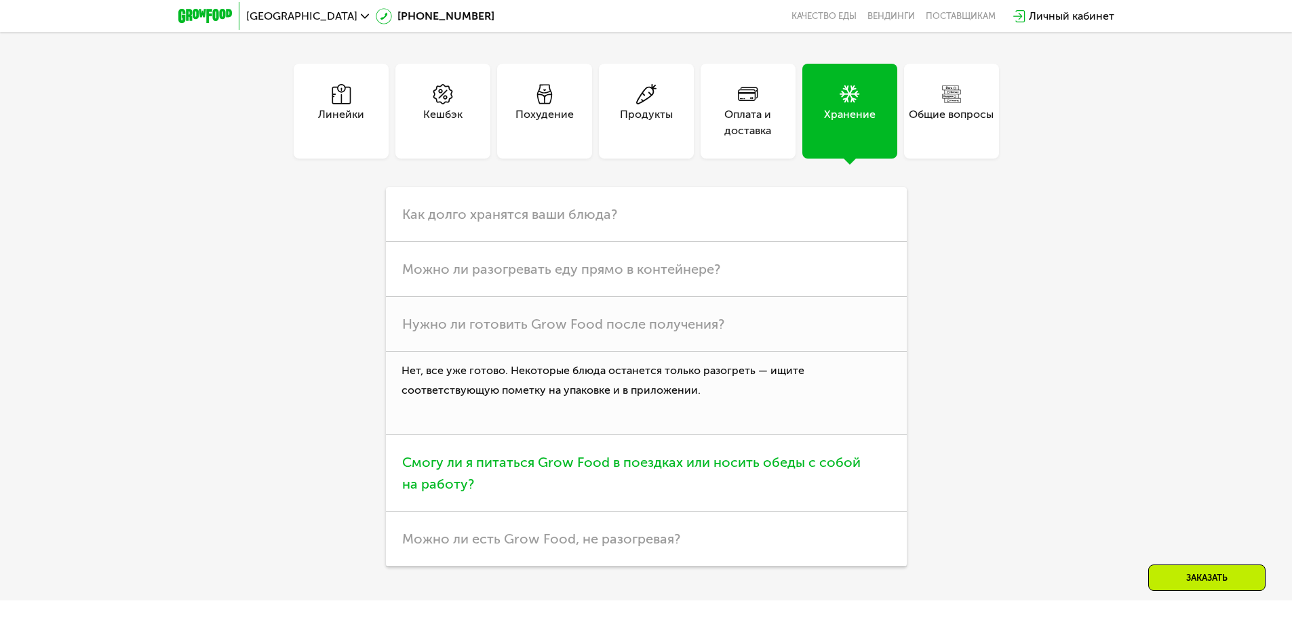
click at [663, 458] on span "Смогу ли я питаться Grow Food в поездках или носить обеды с собой на работу?" at bounding box center [631, 473] width 458 height 38
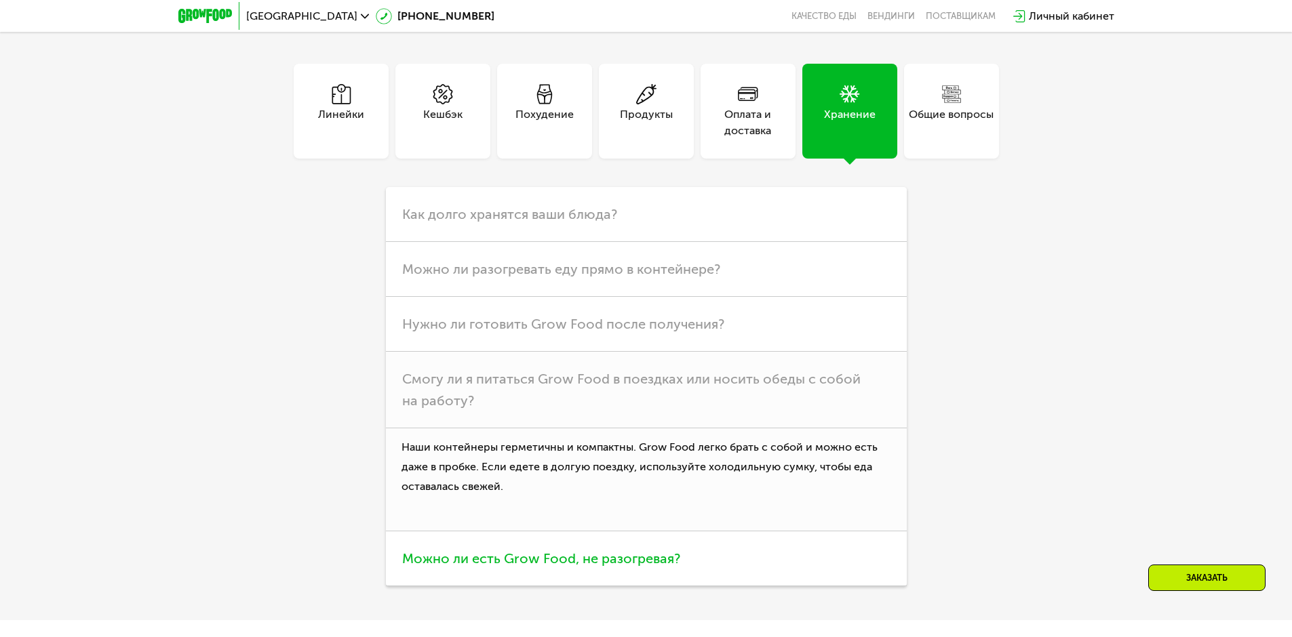
click at [609, 554] on span "Можно ли есть Grow Food, не разогревая?" at bounding box center [541, 559] width 278 height 16
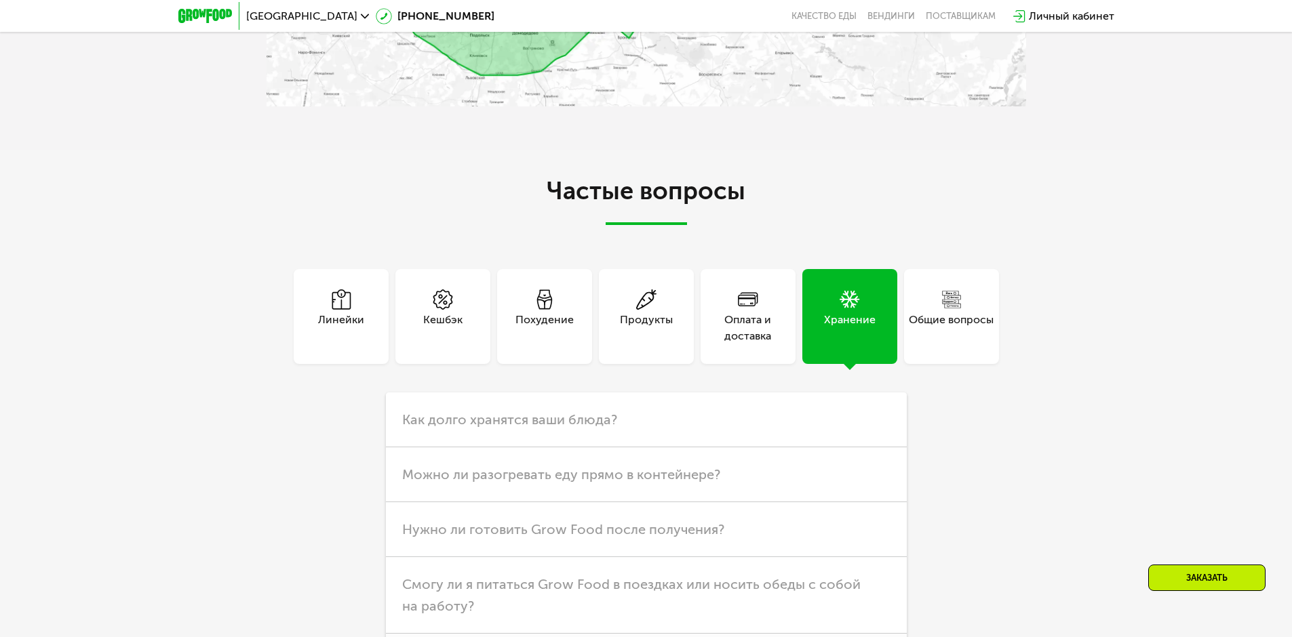
scroll to position [3530, 0]
